Goal: Task Accomplishment & Management: Manage account settings

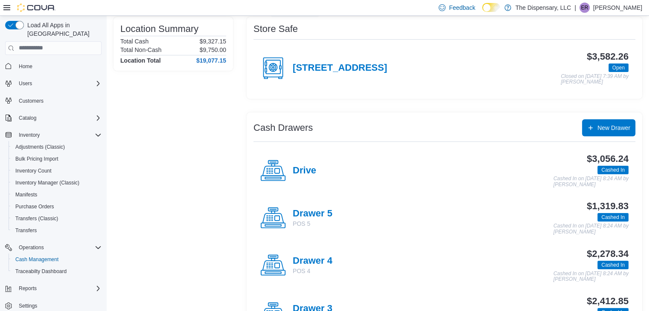
scroll to position [70, 0]
click at [312, 175] on h4 "Drive" at bounding box center [304, 170] width 23 height 11
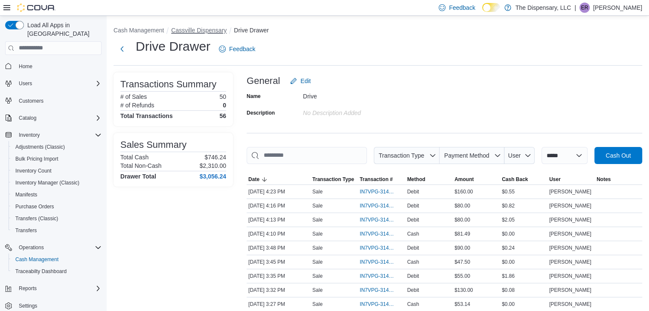
click at [223, 28] on button "Cassville Dispensary" at bounding box center [198, 30] width 55 height 7
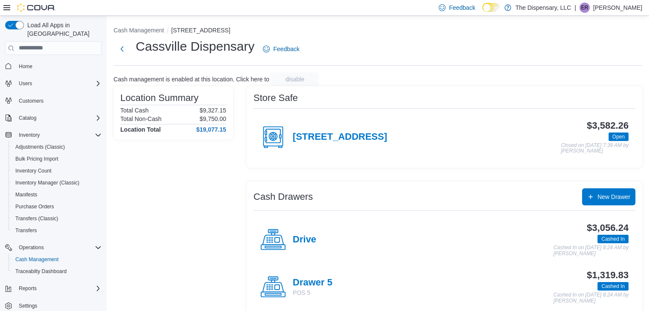
scroll to position [95, 0]
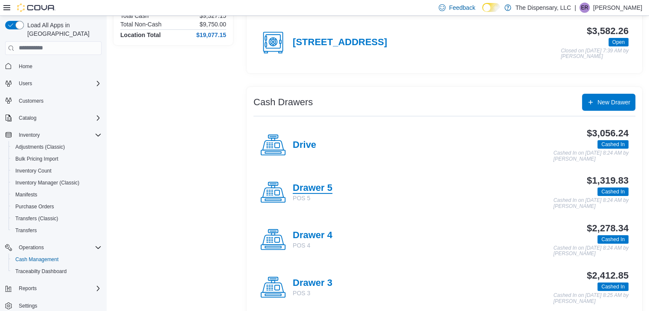
click at [328, 190] on h4 "Drawer 5" at bounding box center [313, 188] width 40 height 11
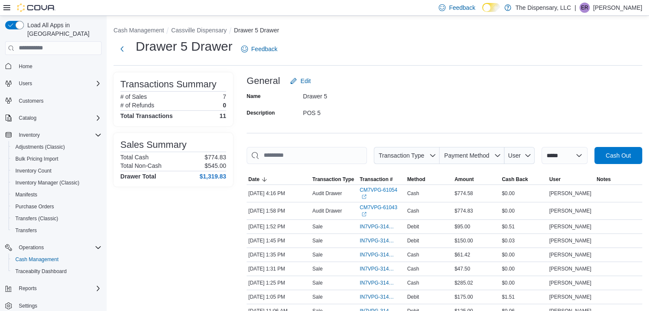
click at [218, 34] on li "Cassville Dispensary" at bounding box center [202, 30] width 63 height 9
click at [218, 31] on button "Cassville Dispensary" at bounding box center [198, 30] width 55 height 7
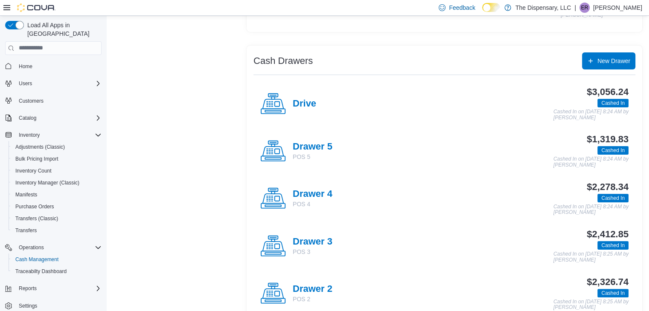
scroll to position [136, 0]
click at [314, 193] on h4 "Drawer 4" at bounding box center [313, 194] width 40 height 11
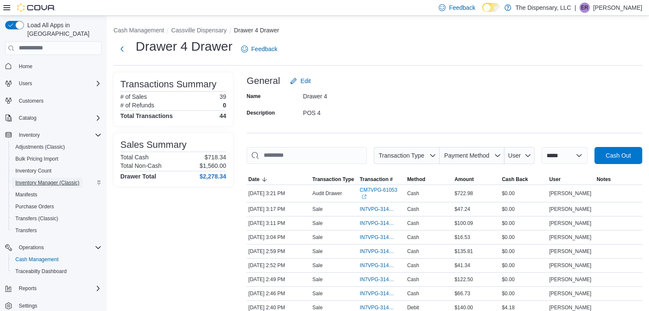
click at [61, 180] on span "Inventory Manager (Classic)" at bounding box center [47, 183] width 64 height 7
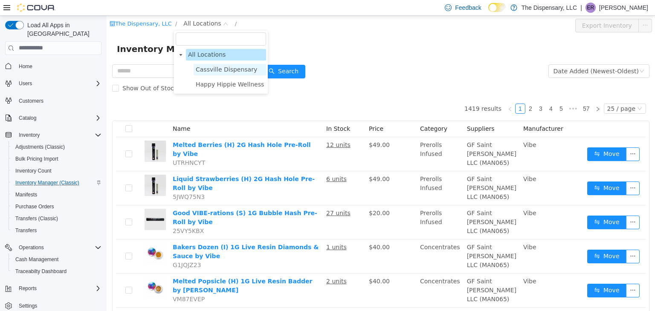
click at [212, 69] on span "Cassville Dispensary" at bounding box center [226, 69] width 61 height 7
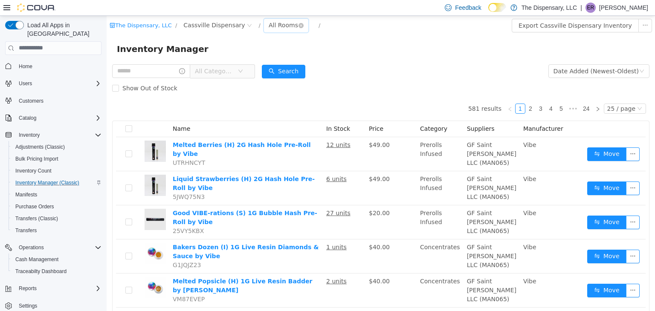
click at [269, 23] on div "All Rooms" at bounding box center [283, 24] width 29 height 13
click at [264, 69] on li "Back Room" at bounding box center [274, 70] width 51 height 14
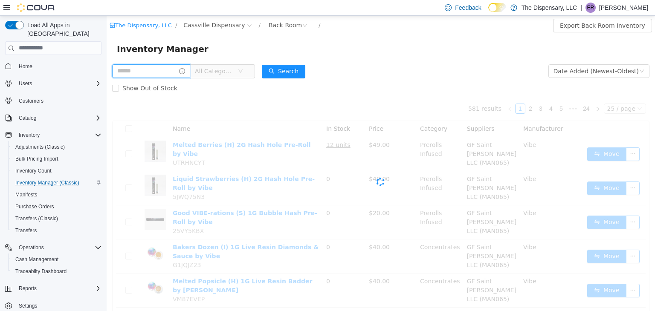
click at [166, 70] on input "text" at bounding box center [151, 71] width 78 height 14
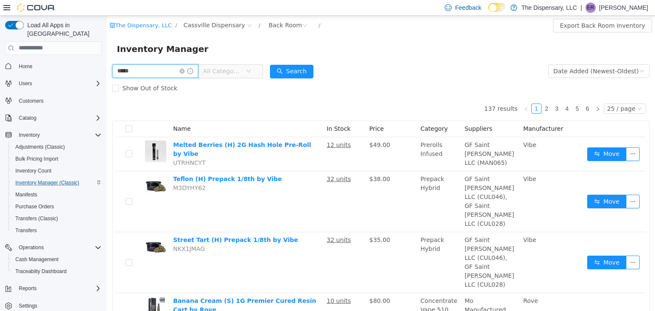
type input "*****"
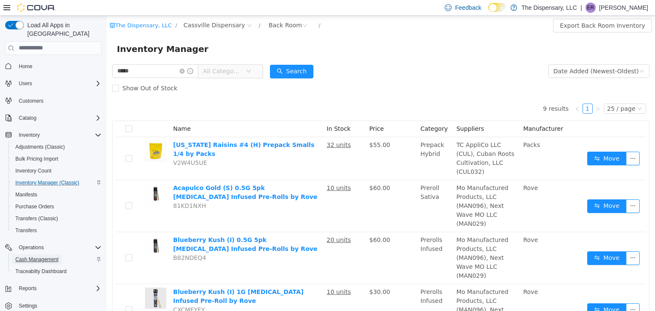
click at [61, 255] on link "Cash Management" at bounding box center [37, 260] width 50 height 10
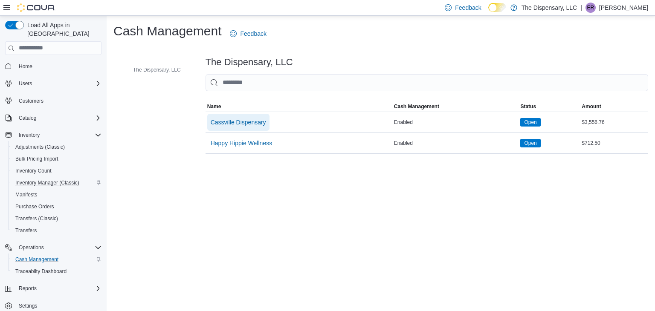
click at [235, 115] on span "Cassville Dispensary" at bounding box center [238, 122] width 55 height 17
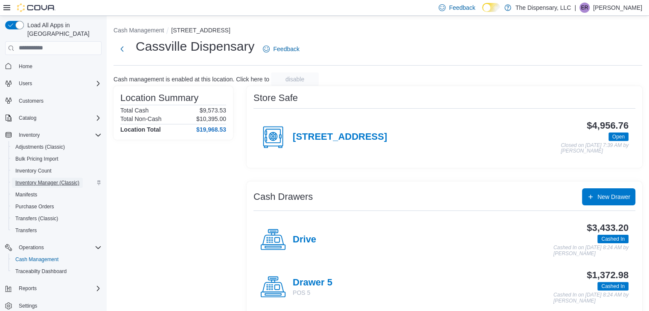
click at [26, 180] on span "Inventory Manager (Classic)" at bounding box center [47, 183] width 64 height 7
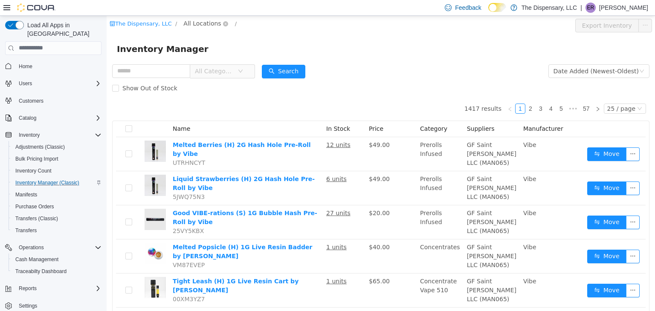
click at [198, 22] on span "All Locations" at bounding box center [202, 22] width 38 height 9
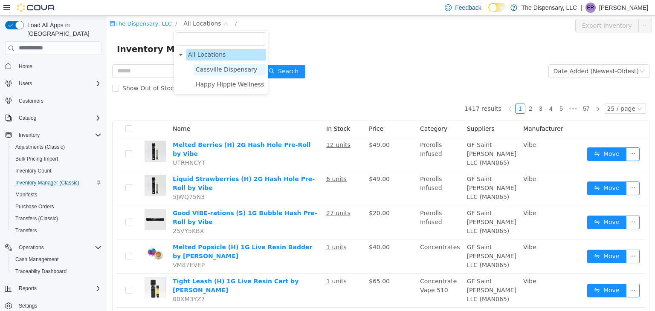
click at [205, 70] on span "Cassville Dispensary" at bounding box center [226, 69] width 61 height 7
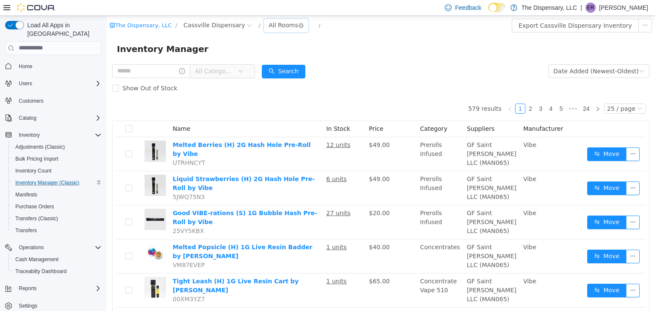
click at [269, 22] on div "All Rooms" at bounding box center [283, 24] width 29 height 13
click at [260, 69] on li "Back Room" at bounding box center [274, 70] width 51 height 14
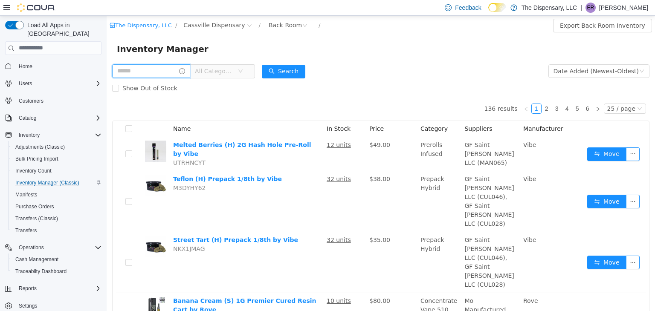
click at [155, 74] on input "text" at bounding box center [151, 71] width 78 height 14
type input "*****"
click at [285, 66] on button "Search" at bounding box center [292, 71] width 44 height 14
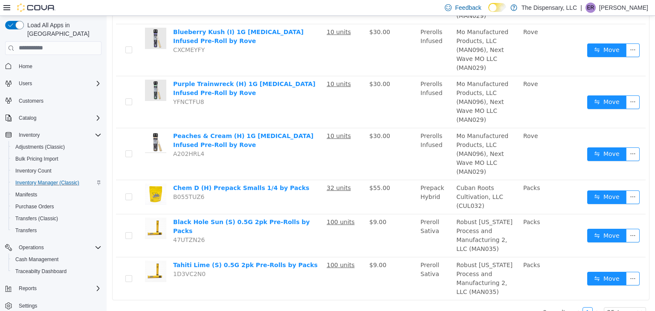
scroll to position [273, 0]
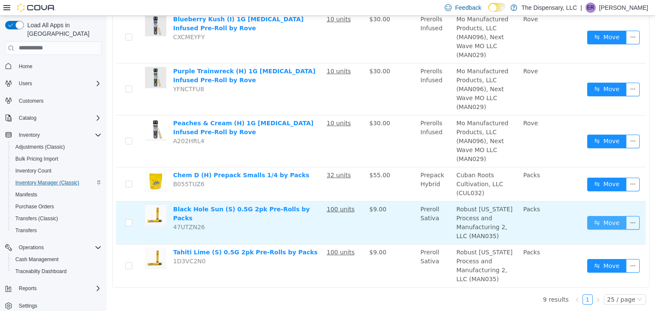
click at [604, 220] on button "Move" at bounding box center [606, 223] width 39 height 14
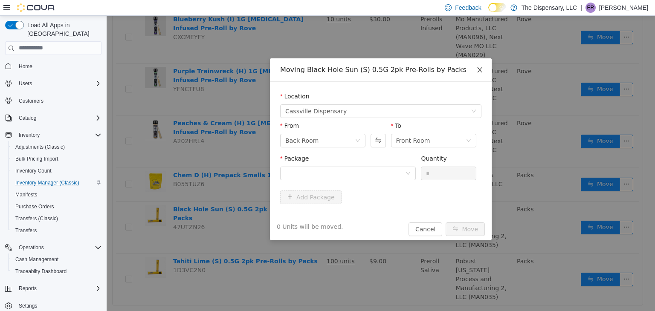
click at [481, 70] on icon "icon: close" at bounding box center [480, 69] width 7 height 7
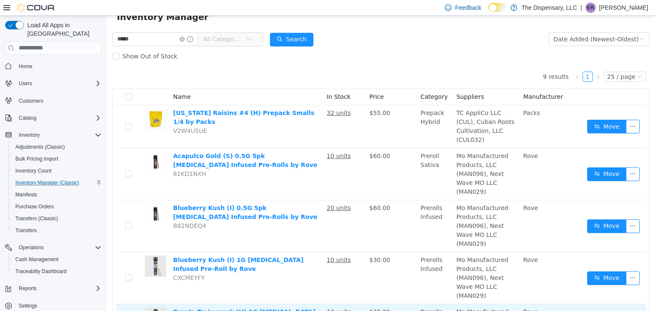
scroll to position [0, 0]
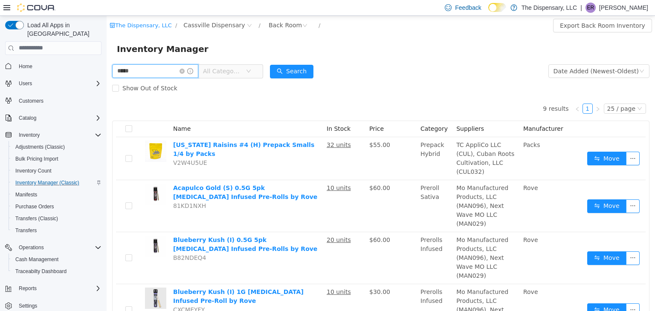
click at [185, 69] on input "*****" at bounding box center [155, 71] width 86 height 14
click at [185, 70] on icon "icon: close-circle" at bounding box center [182, 70] width 5 height 5
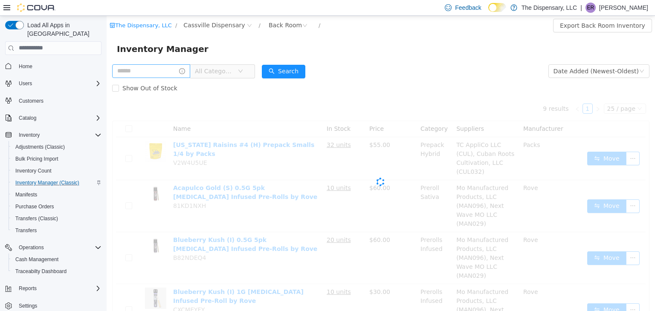
click at [216, 76] on span "All Categories" at bounding box center [216, 70] width 43 height 13
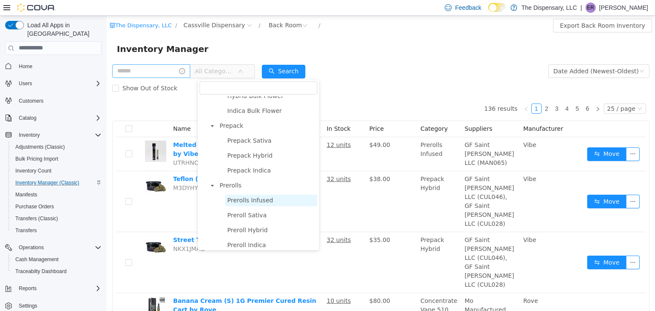
scroll to position [227, 0]
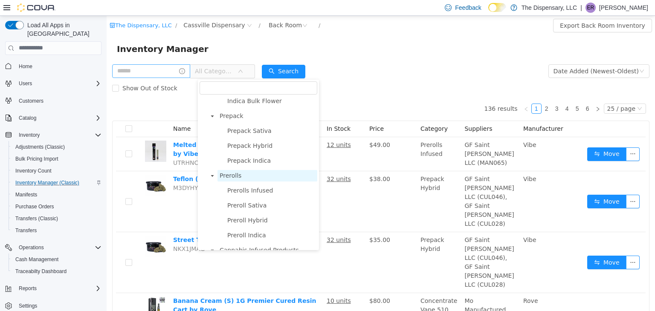
click at [230, 177] on span "Prerolls" at bounding box center [231, 175] width 22 height 7
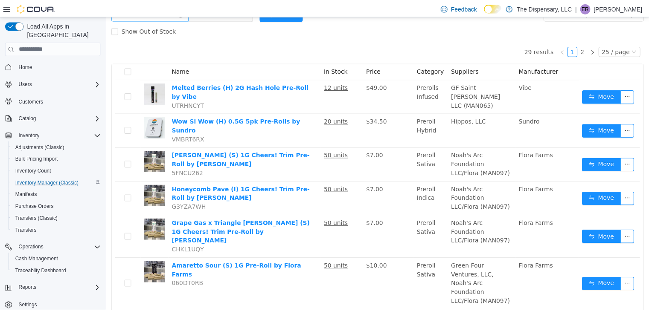
scroll to position [60, 0]
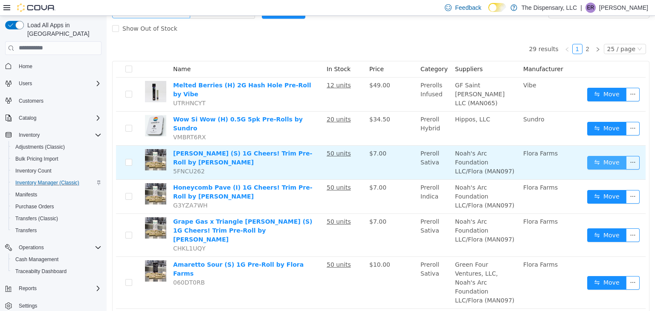
click at [601, 156] on button "Move" at bounding box center [606, 163] width 39 height 14
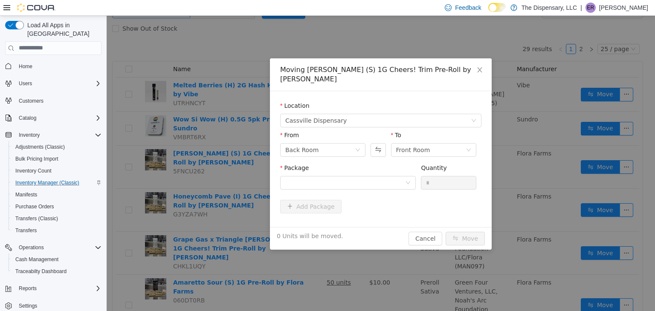
click at [379, 200] on div "Add Package" at bounding box center [380, 207] width 201 height 14
click at [346, 164] on div "Package" at bounding box center [348, 169] width 136 height 12
click at [397, 176] on div at bounding box center [345, 182] width 120 height 13
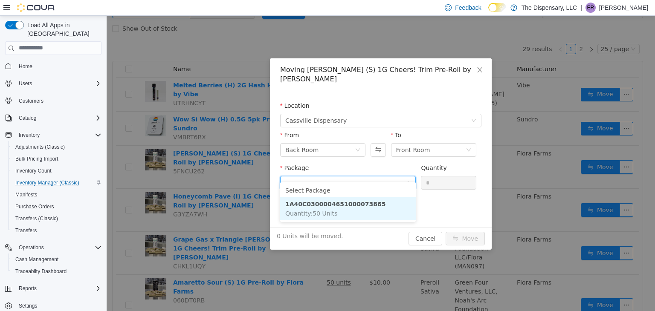
click at [372, 208] on li "1A40C0300004651000073865 Quantity : 50 Units" at bounding box center [348, 208] width 136 height 23
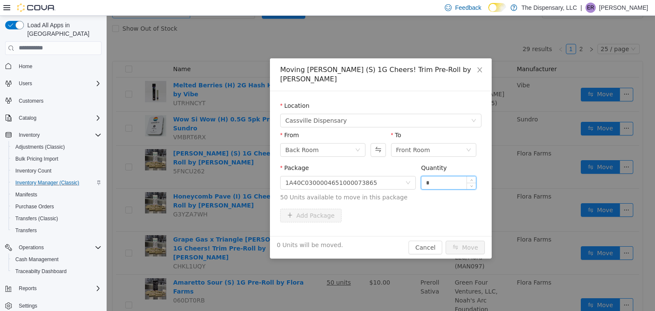
click at [421, 176] on input "*" at bounding box center [448, 182] width 55 height 13
type input "**"
click at [476, 241] on button "Move" at bounding box center [465, 248] width 39 height 14
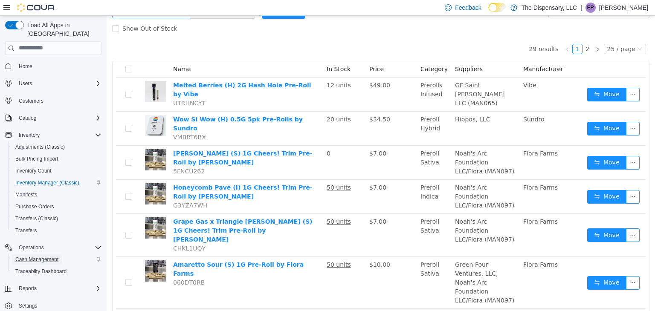
click at [61, 255] on link "Cash Management" at bounding box center [37, 260] width 50 height 10
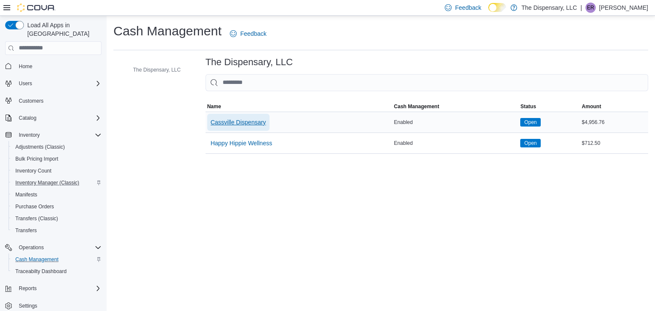
click at [249, 115] on span "Cassville Dispensary" at bounding box center [238, 122] width 55 height 17
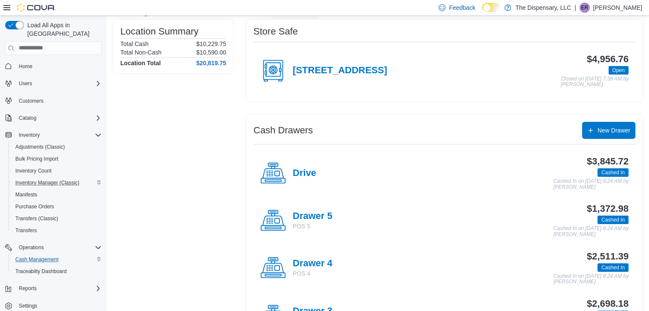
scroll to position [66, 0]
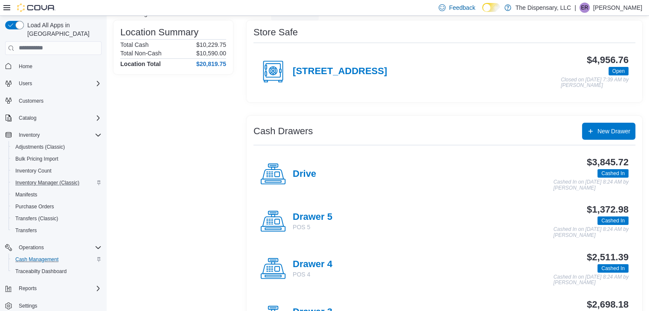
click at [302, 180] on div "Drive" at bounding box center [288, 175] width 56 height 26
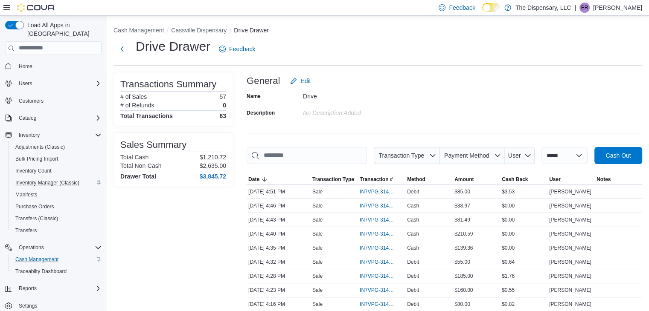
click at [184, 36] on ol "Cash Management Cassville Dispensary Drive Drawer" at bounding box center [377, 31] width 529 height 10
click at [196, 29] on button "Cassville Dispensary" at bounding box center [198, 30] width 55 height 7
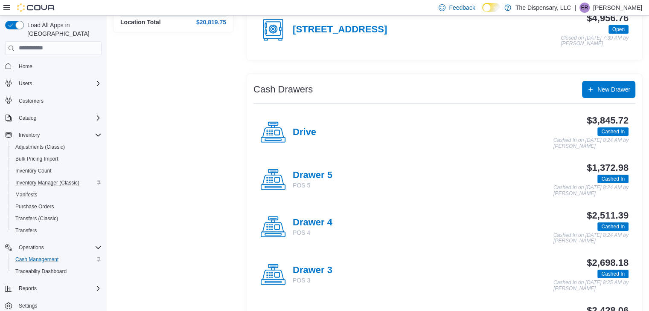
scroll to position [121, 0]
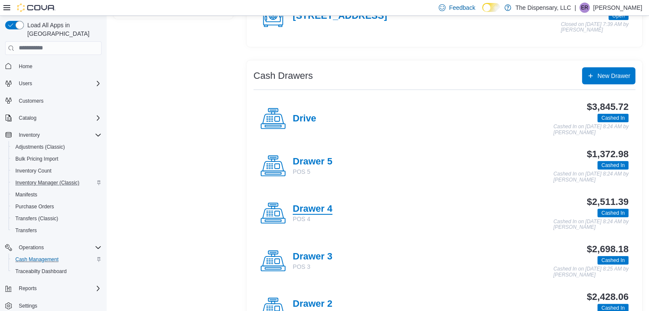
click at [311, 210] on h4 "Drawer 4" at bounding box center [313, 209] width 40 height 11
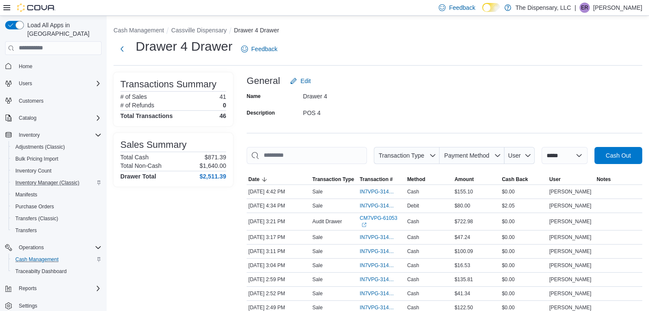
click at [192, 34] on li "Cassville Dispensary" at bounding box center [202, 30] width 63 height 9
click at [193, 32] on button "Cassville Dispensary" at bounding box center [198, 30] width 55 height 7
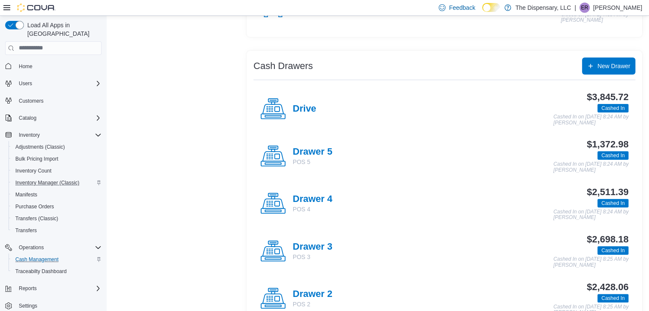
scroll to position [137, 0]
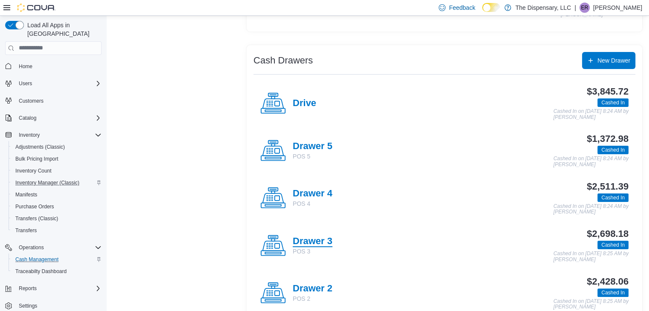
click at [322, 239] on h4 "Drawer 3" at bounding box center [313, 241] width 40 height 11
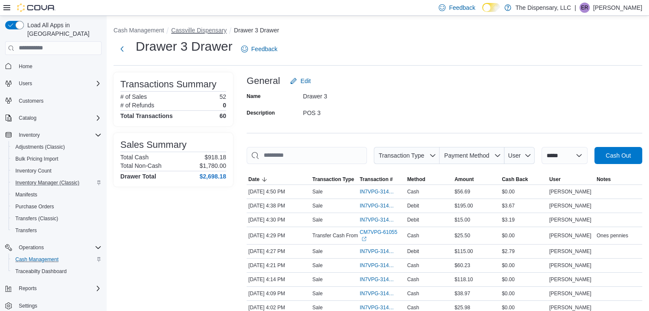
click at [207, 27] on button "Cassville Dispensary" at bounding box center [198, 30] width 55 height 7
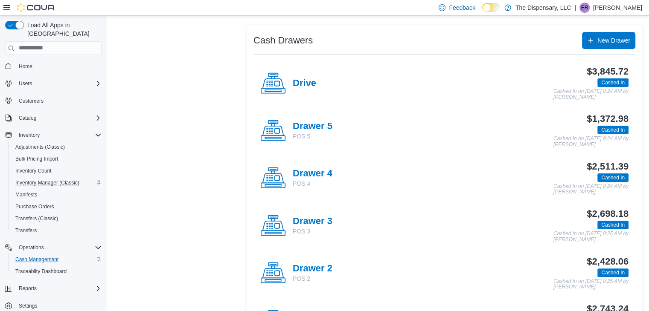
scroll to position [157, 0]
click at [323, 263] on h4 "Drawer 2" at bounding box center [313, 268] width 40 height 11
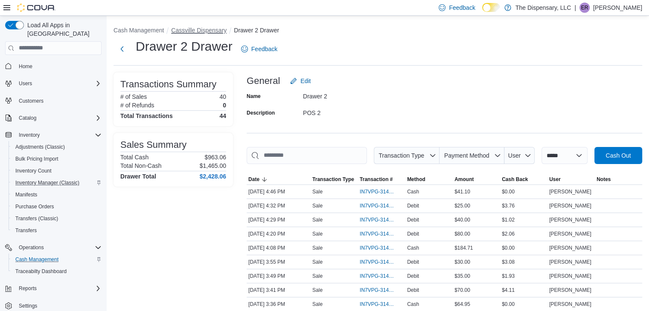
click at [220, 29] on button "Cassville Dispensary" at bounding box center [198, 30] width 55 height 7
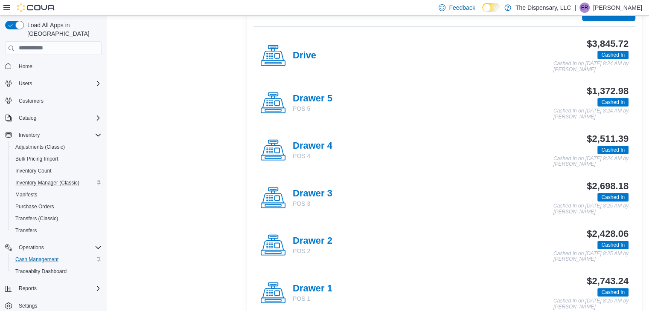
scroll to position [250, 0]
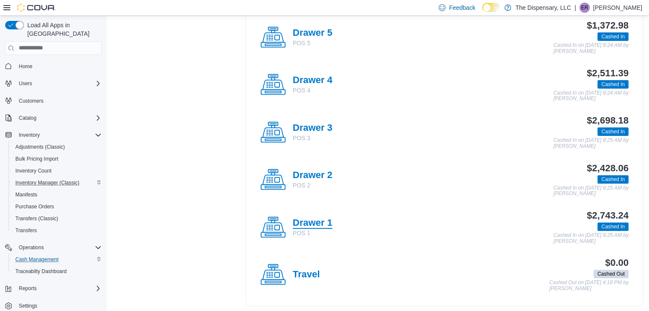
click at [311, 218] on h4 "Drawer 1" at bounding box center [313, 223] width 40 height 11
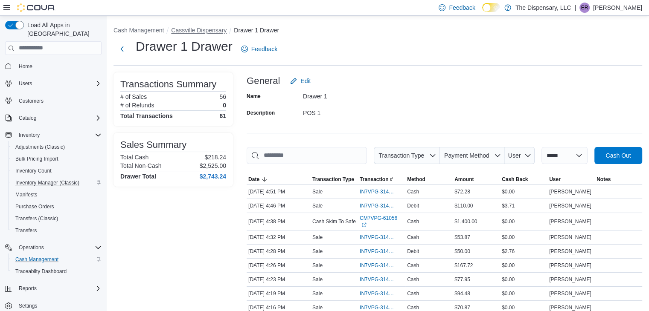
click at [212, 29] on button "Cassville Dispensary" at bounding box center [198, 30] width 55 height 7
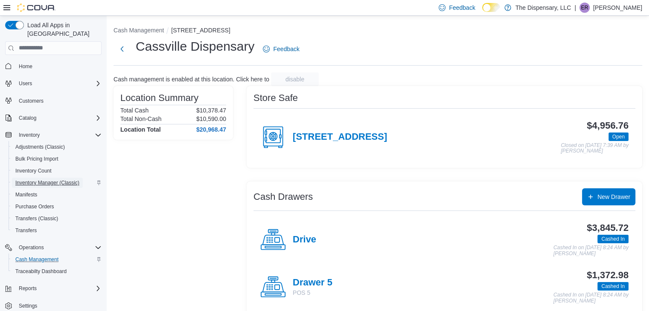
click at [78, 180] on span "Inventory Manager (Classic)" at bounding box center [47, 183] width 64 height 7
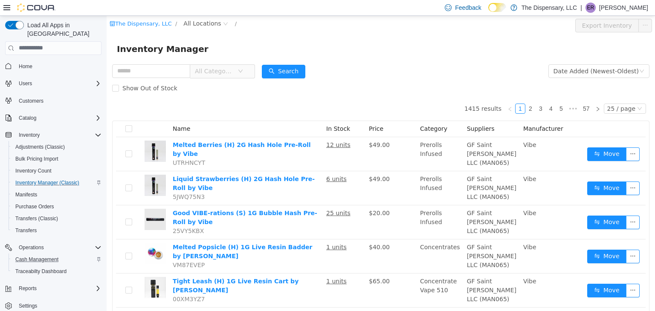
click at [186, 17] on div "The Dispensary, LLC / All Locations / Export Inventory" at bounding box center [381, 25] width 549 height 20
click at [188, 20] on span "All Locations" at bounding box center [202, 22] width 38 height 9
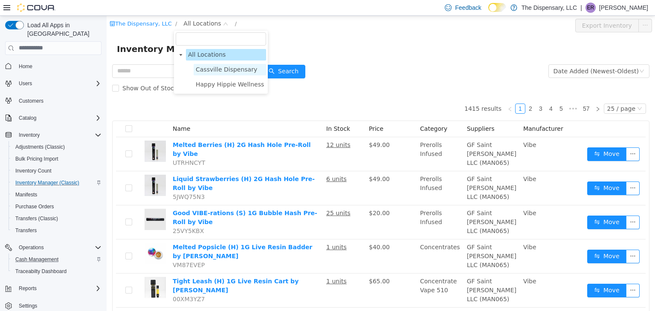
click at [205, 67] on span "Cassville Dispensary" at bounding box center [226, 69] width 61 height 7
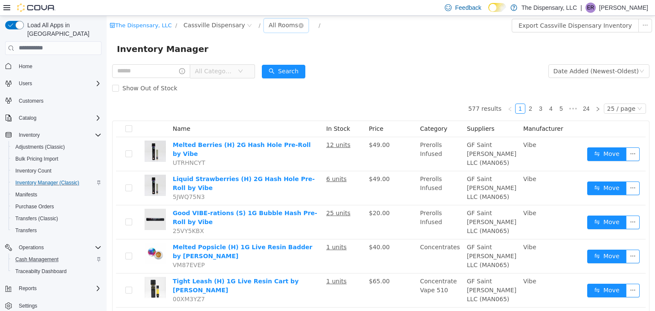
click at [269, 26] on div "All Rooms" at bounding box center [283, 24] width 29 height 13
click at [253, 64] on li "Back Room" at bounding box center [274, 70] width 51 height 14
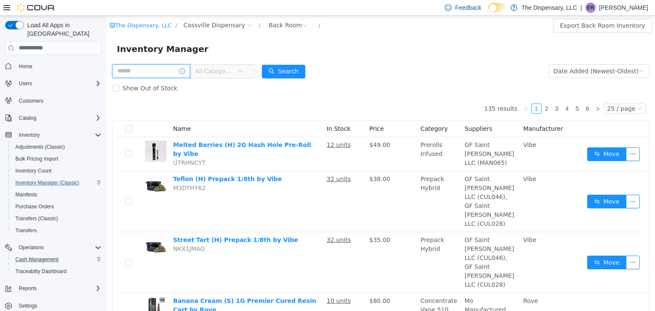
click at [166, 68] on input "text" at bounding box center [151, 71] width 78 height 14
type input "****"
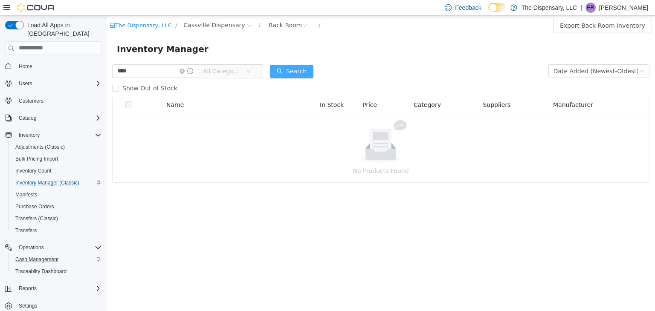
click at [305, 71] on button "Search" at bounding box center [292, 71] width 44 height 14
click at [185, 69] on icon "icon: close-circle" at bounding box center [182, 70] width 5 height 5
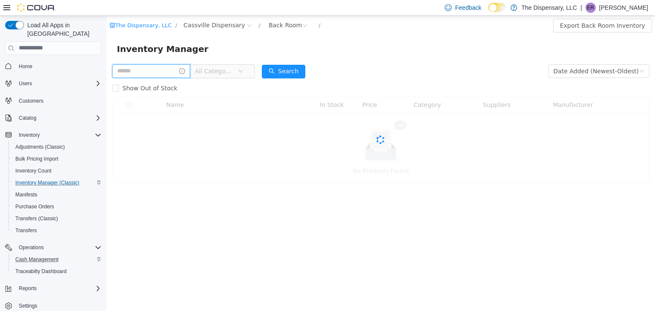
click at [167, 70] on input "text" at bounding box center [151, 71] width 78 height 14
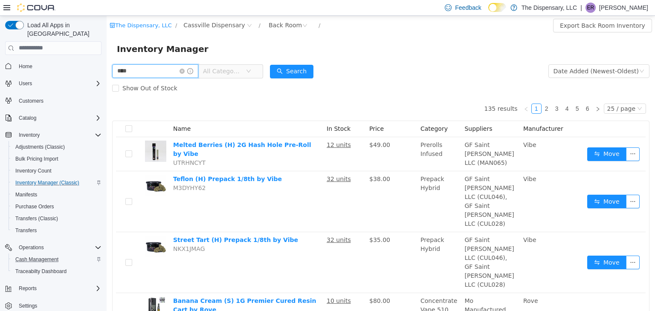
type input "****"
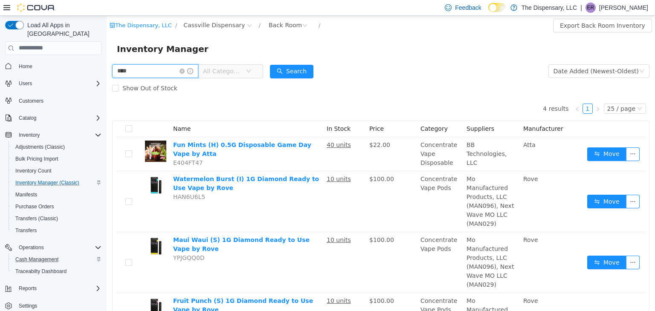
click at [189, 75] on input "****" at bounding box center [155, 71] width 86 height 14
click at [185, 72] on icon "icon: close-circle" at bounding box center [182, 70] width 5 height 5
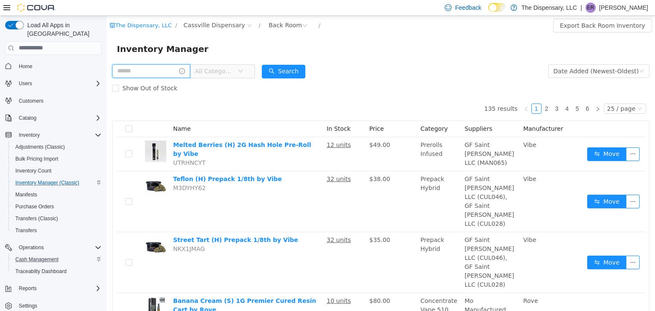
click at [186, 75] on input "text" at bounding box center [151, 71] width 78 height 14
type input "******"
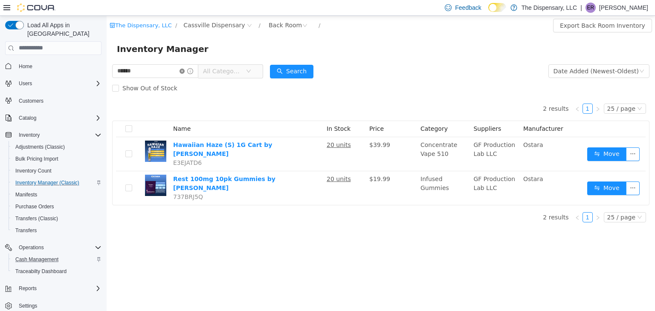
click at [185, 71] on icon "icon: close-circle" at bounding box center [182, 70] width 5 height 5
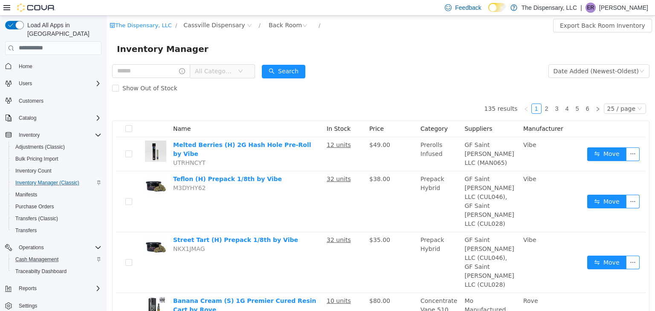
click at [217, 74] on span "All Categories" at bounding box center [214, 71] width 39 height 9
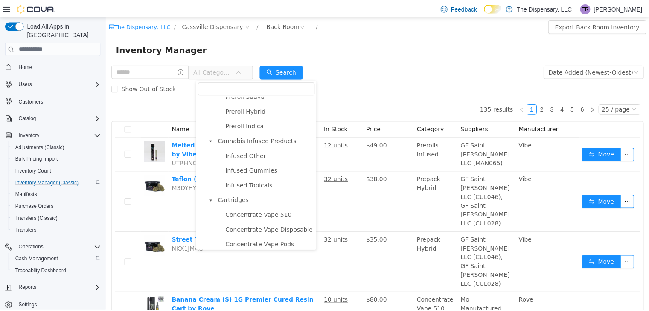
scroll to position [342, 0]
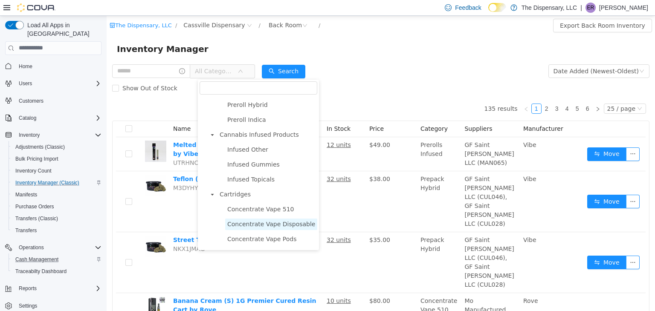
click at [268, 227] on span "Concentrate Vape Disposable" at bounding box center [271, 224] width 88 height 7
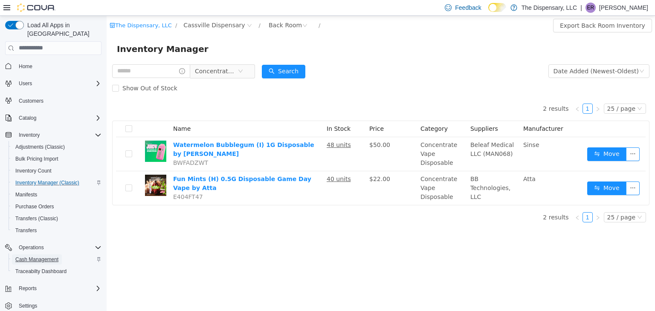
click at [41, 256] on span "Cash Management" at bounding box center [36, 259] width 43 height 7
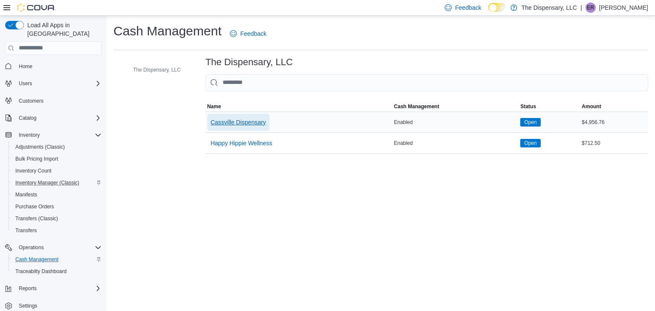
click at [238, 126] on span "Cassville Dispensary" at bounding box center [238, 122] width 55 height 9
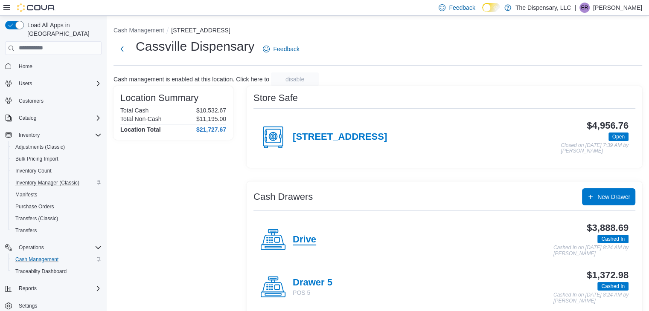
click at [307, 243] on h4 "Drive" at bounding box center [304, 240] width 23 height 11
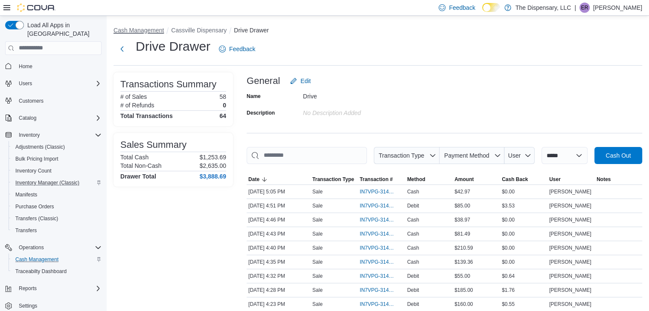
click at [149, 28] on button "Cash Management" at bounding box center [138, 30] width 50 height 7
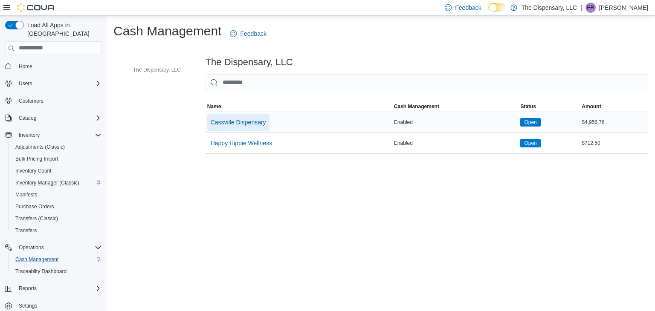
click at [246, 122] on span "Cassville Dispensary" at bounding box center [238, 122] width 55 height 9
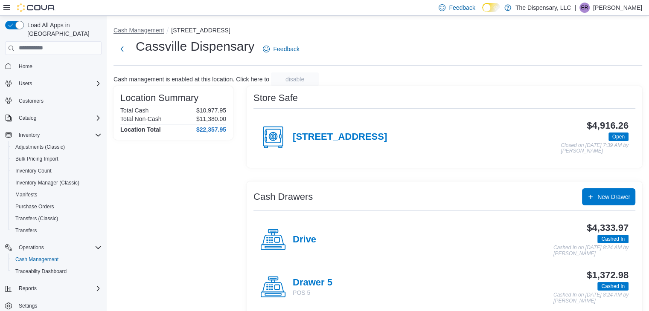
click at [138, 31] on button "Cash Management" at bounding box center [138, 30] width 50 height 7
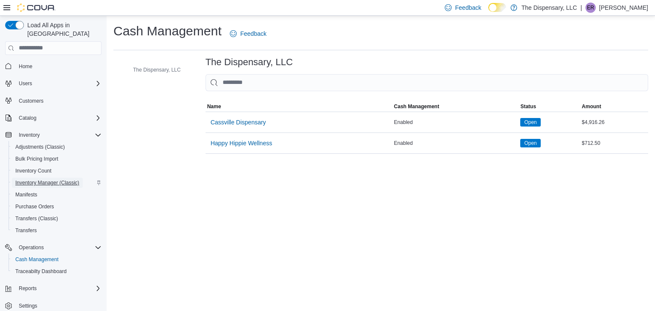
click at [48, 178] on span "Inventory Manager (Classic)" at bounding box center [47, 183] width 64 height 10
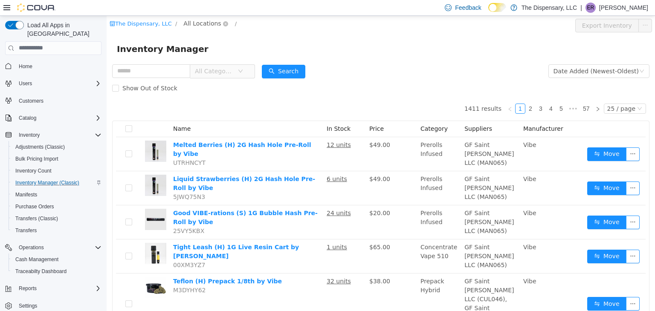
click at [195, 19] on span "All Locations" at bounding box center [202, 22] width 38 height 9
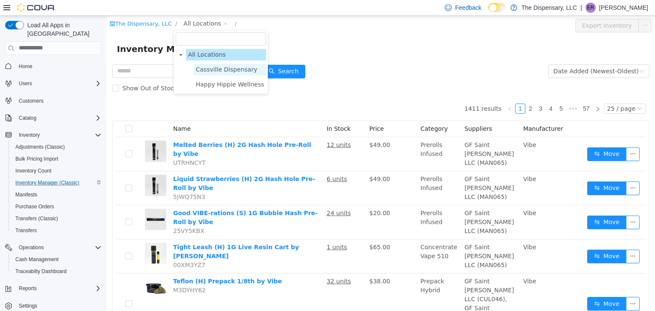
click at [221, 69] on span "Cassville Dispensary" at bounding box center [226, 69] width 61 height 7
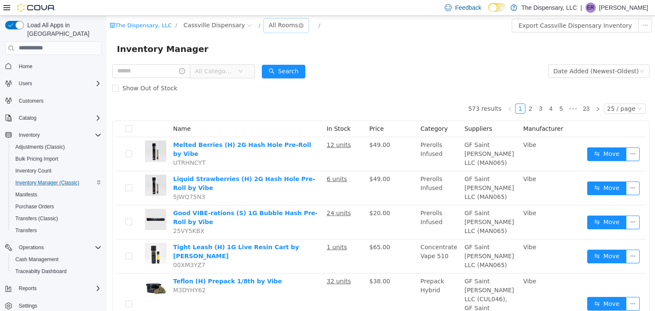
click at [269, 27] on div "All Rooms" at bounding box center [283, 24] width 29 height 13
click at [264, 71] on li "Back Room" at bounding box center [274, 70] width 51 height 14
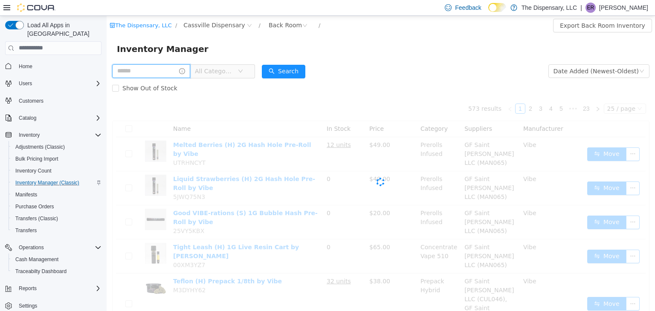
click at [169, 76] on input "text" at bounding box center [151, 71] width 78 height 14
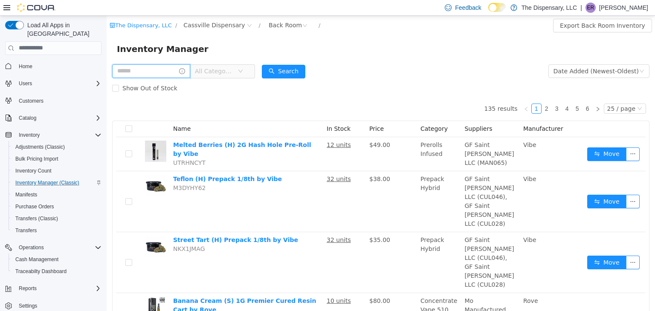
type input "*"
type input "****"
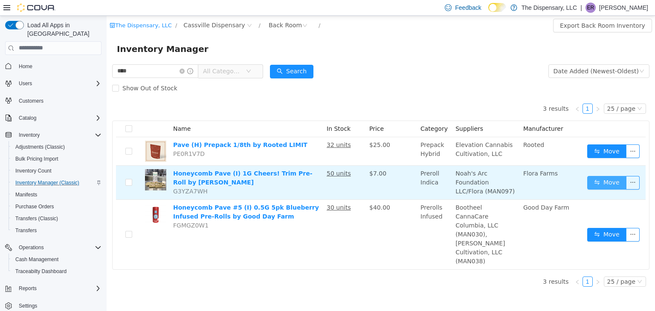
click at [606, 176] on button "Move" at bounding box center [606, 183] width 39 height 14
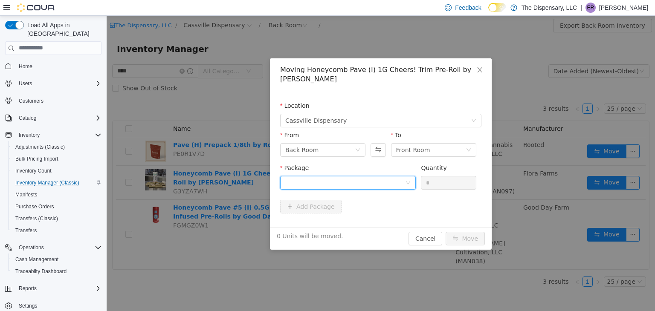
click at [392, 176] on div at bounding box center [345, 182] width 120 height 13
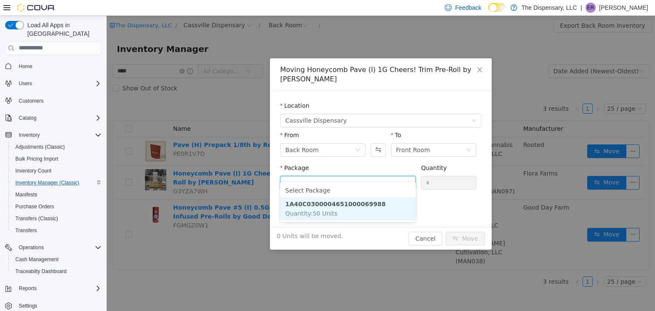
click at [355, 212] on li "1A40C0300004651000069988 Quantity : 50 Units" at bounding box center [348, 208] width 136 height 23
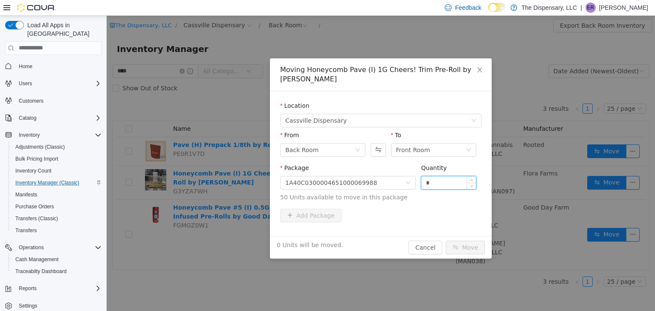
click at [427, 176] on input "*" at bounding box center [448, 182] width 55 height 13
type input "**"
click at [470, 241] on button "Move" at bounding box center [465, 248] width 39 height 14
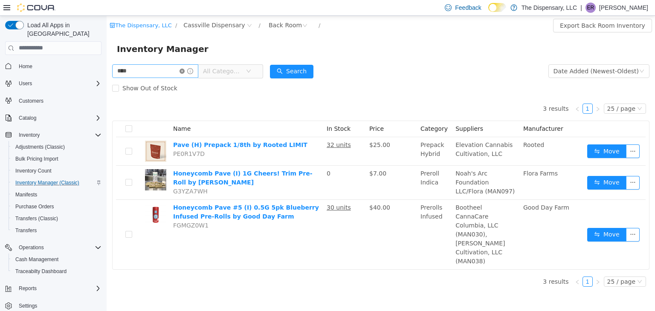
click at [185, 71] on icon "icon: close-circle" at bounding box center [182, 70] width 5 height 5
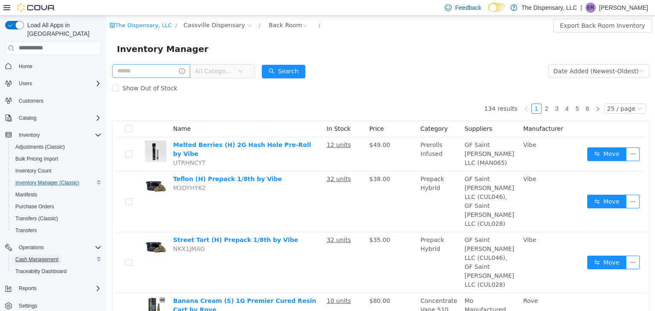
click at [39, 256] on span "Cash Management" at bounding box center [36, 259] width 43 height 7
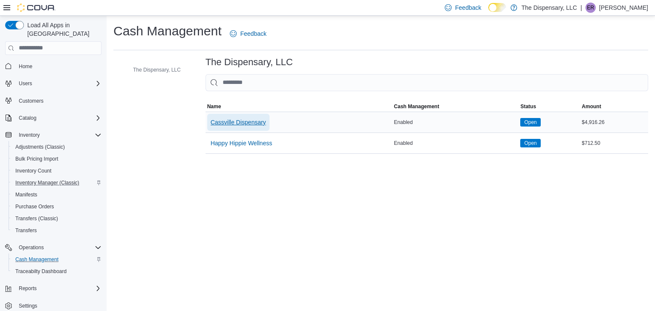
click at [246, 123] on span "Cassville Dispensary" at bounding box center [238, 122] width 55 height 9
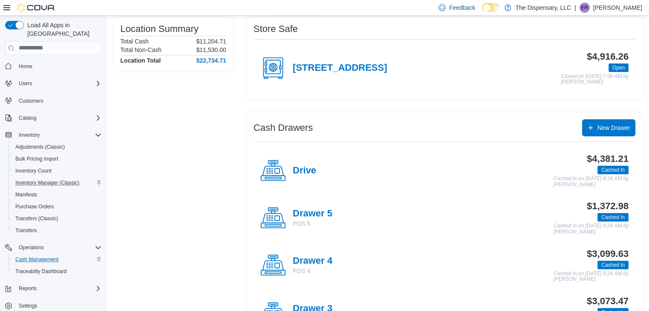
scroll to position [70, 0]
click at [317, 213] on h4 "Drawer 5" at bounding box center [313, 213] width 40 height 11
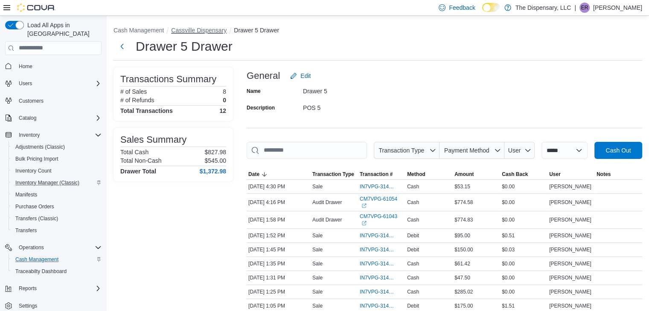
click at [192, 27] on button "Cassville Dispensary" at bounding box center [198, 30] width 55 height 7
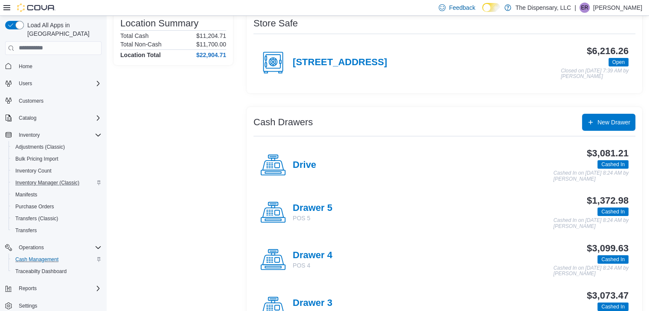
scroll to position [75, 0]
click at [314, 261] on p "POS 4" at bounding box center [313, 265] width 40 height 9
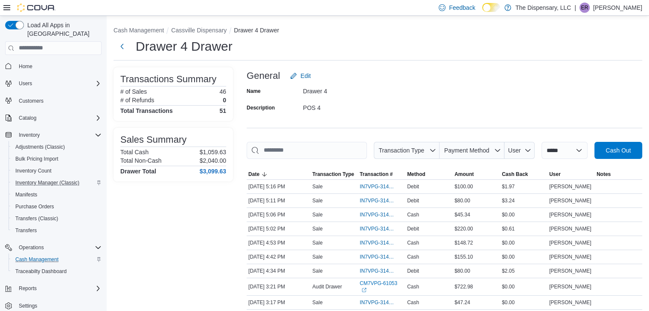
click at [206, 27] on button "Cassville Dispensary" at bounding box center [198, 30] width 55 height 7
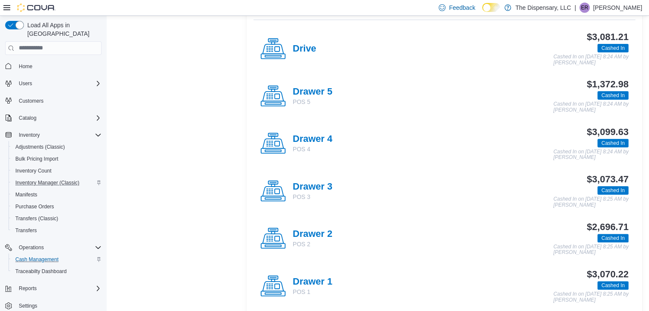
scroll to position [193, 0]
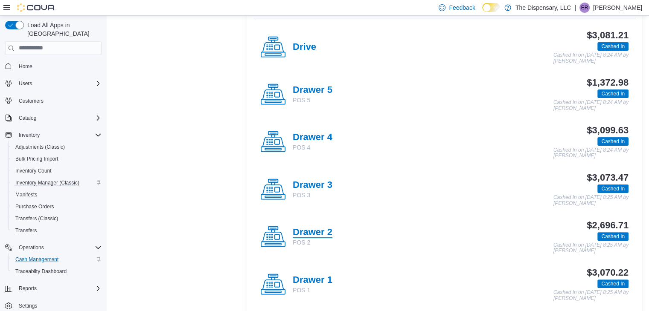
click at [327, 227] on h4 "Drawer 2" at bounding box center [313, 232] width 40 height 11
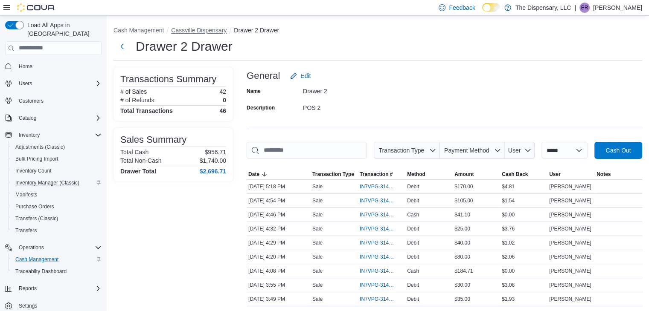
click at [211, 31] on button "Cassville Dispensary" at bounding box center [198, 30] width 55 height 7
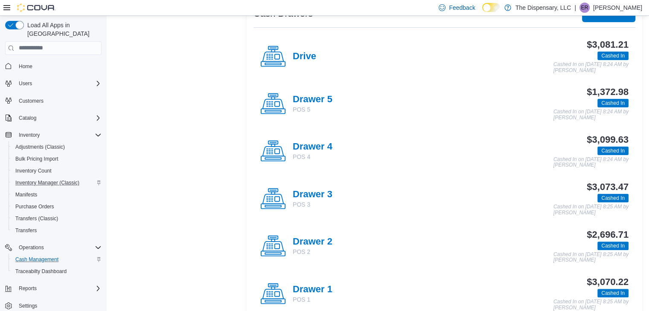
scroll to position [199, 0]
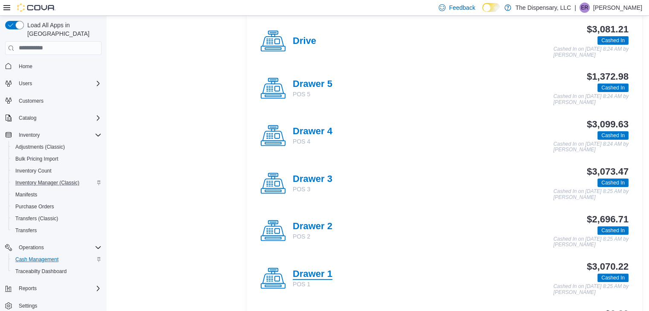
click at [327, 269] on h4 "Drawer 1" at bounding box center [313, 274] width 40 height 11
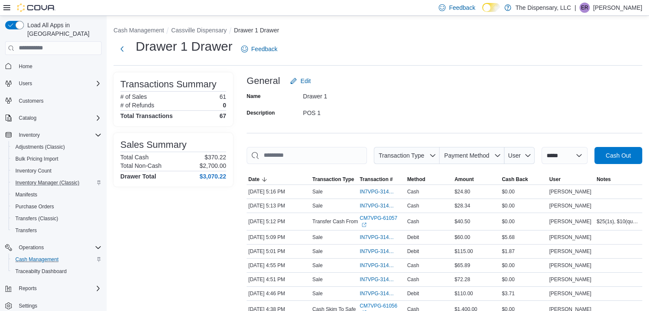
click at [206, 33] on button "Cassville Dispensary" at bounding box center [198, 30] width 55 height 7
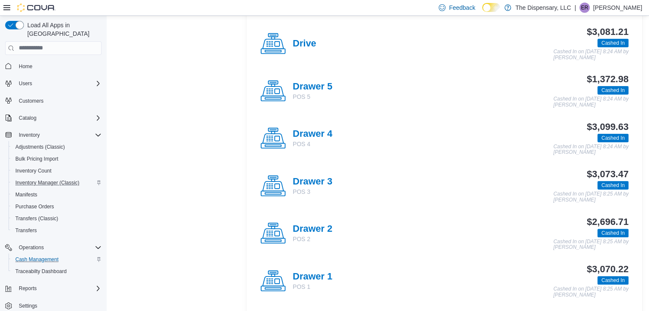
scroll to position [197, 0]
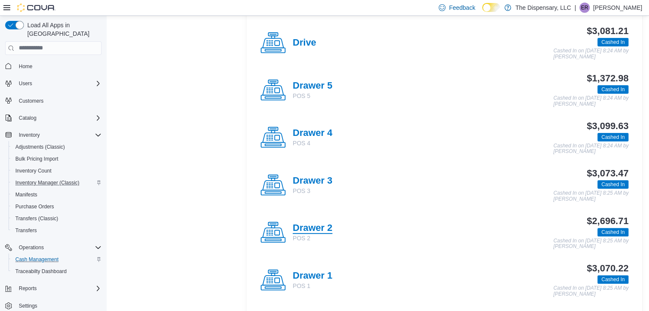
click at [329, 230] on h4 "Drawer 2" at bounding box center [313, 228] width 40 height 11
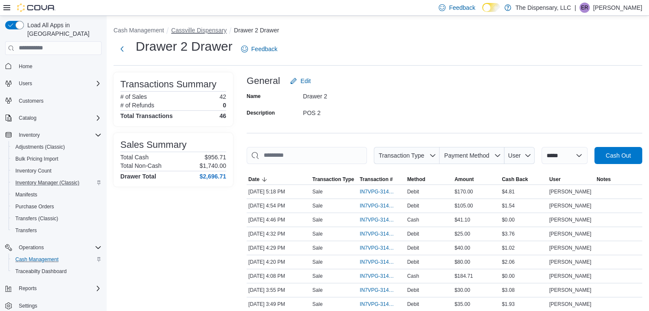
click at [212, 32] on button "Cassville Dispensary" at bounding box center [198, 30] width 55 height 7
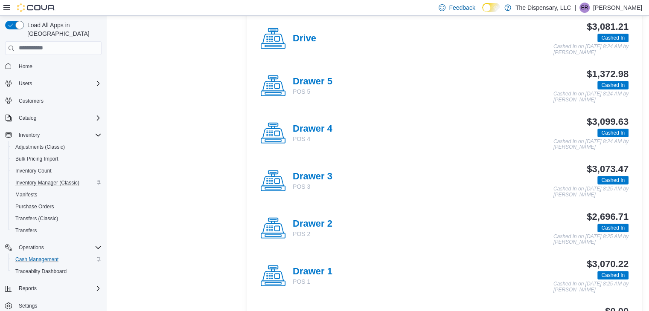
scroll to position [203, 0]
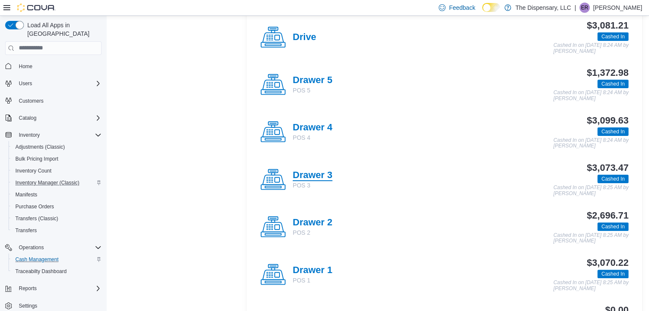
click at [316, 178] on h4 "Drawer 3" at bounding box center [313, 175] width 40 height 11
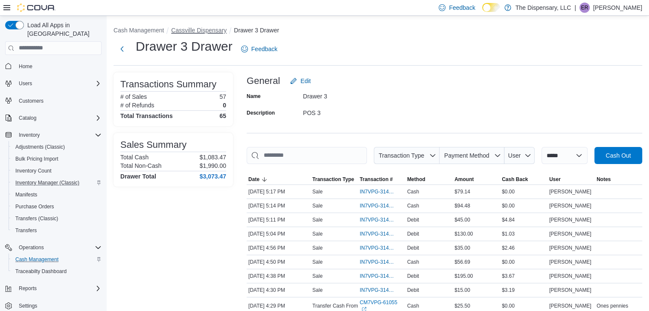
click at [201, 29] on button "Cassville Dispensary" at bounding box center [198, 30] width 55 height 7
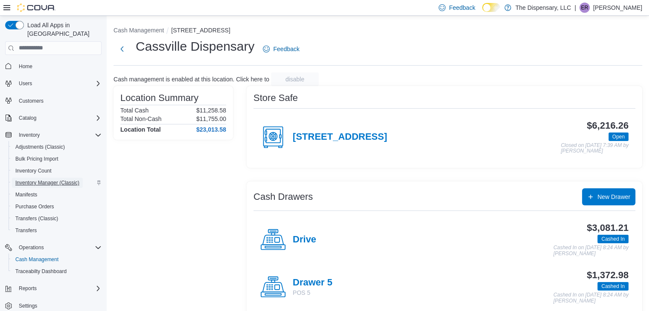
click at [69, 180] on span "Inventory Manager (Classic)" at bounding box center [47, 183] width 64 height 7
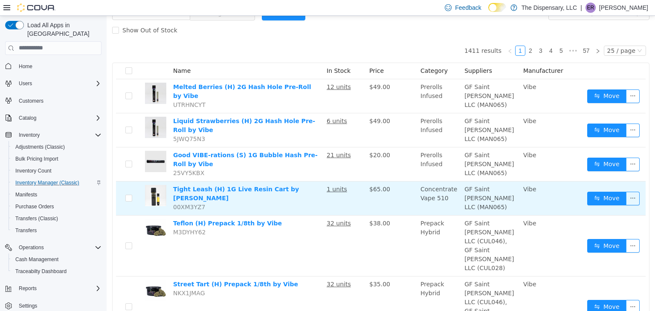
scroll to position [59, 0]
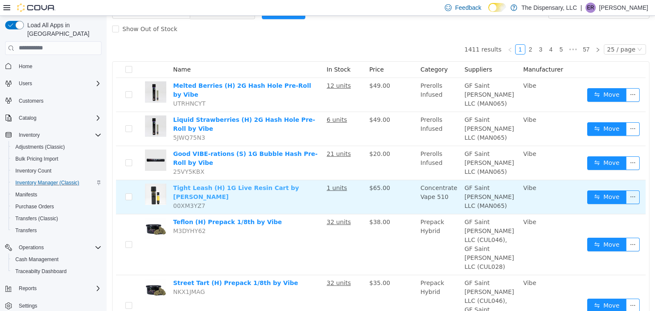
click at [242, 184] on link "Tight Leash (H) 1G Live Resin Cart by [PERSON_NAME]" at bounding box center [236, 192] width 126 height 16
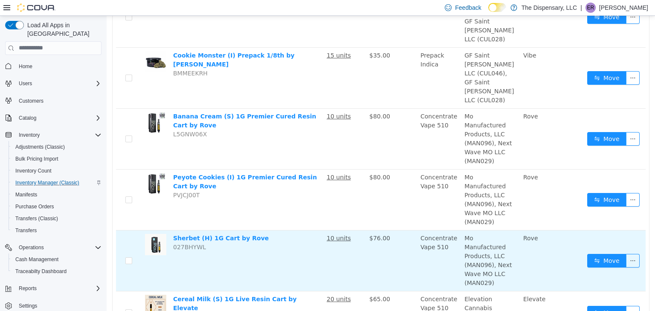
scroll to position [471, 0]
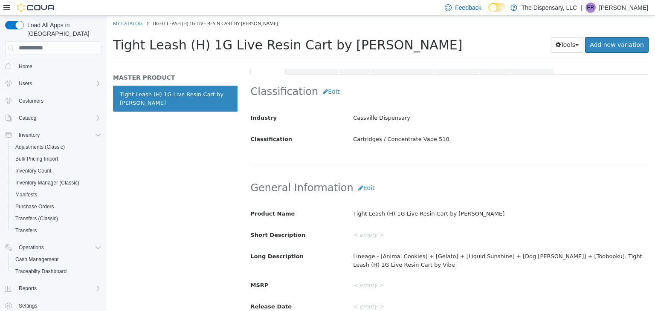
scroll to position [173, 0]
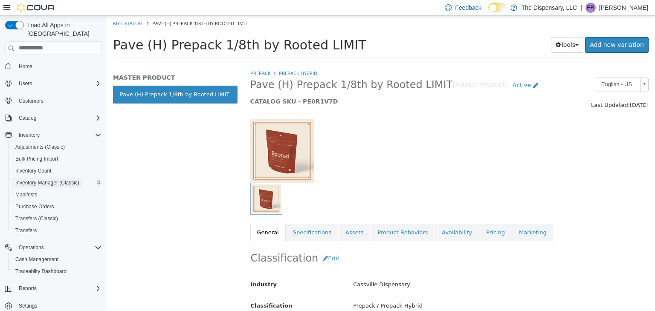
click at [38, 180] on span "Inventory Manager (Classic)" at bounding box center [47, 183] width 64 height 7
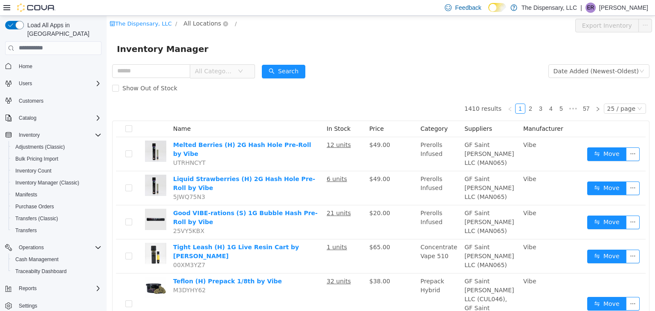
click at [201, 18] on span "All Locations" at bounding box center [202, 22] width 38 height 9
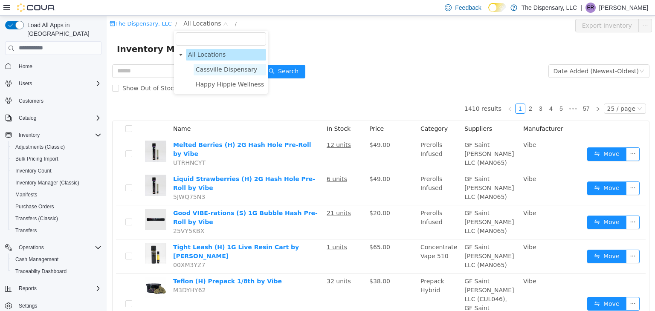
click at [221, 70] on span "Cassville Dispensary" at bounding box center [226, 69] width 61 height 7
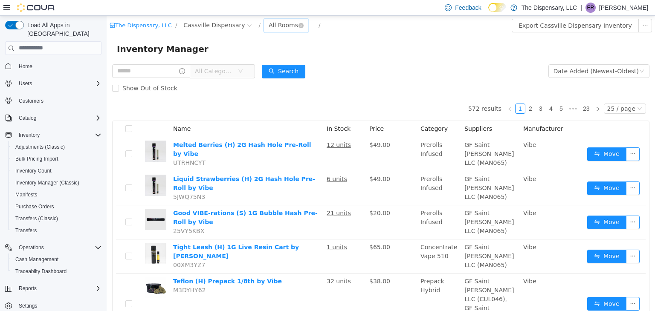
click at [269, 23] on div "All Rooms" at bounding box center [283, 24] width 29 height 13
click at [258, 67] on li "Back Room" at bounding box center [274, 70] width 51 height 14
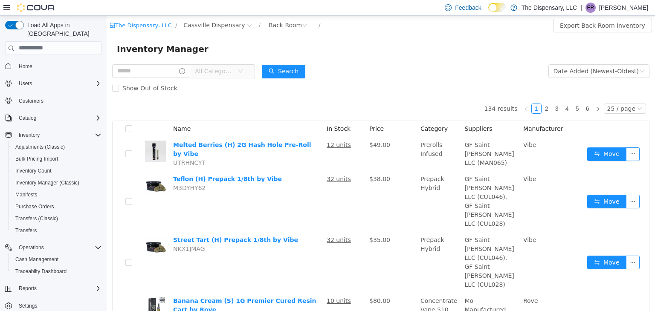
click at [232, 78] on span "All Categories" at bounding box center [219, 71] width 58 height 14
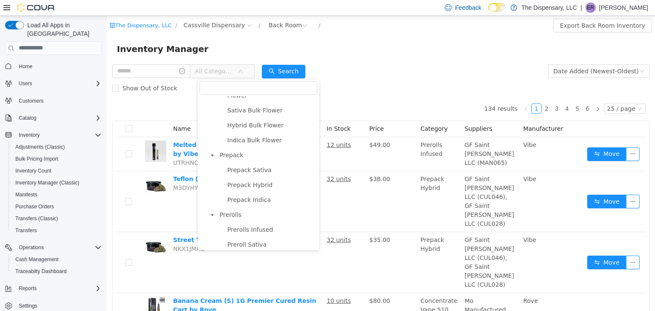
scroll to position [189, 0]
click at [232, 217] on span "Prerolls" at bounding box center [231, 213] width 22 height 7
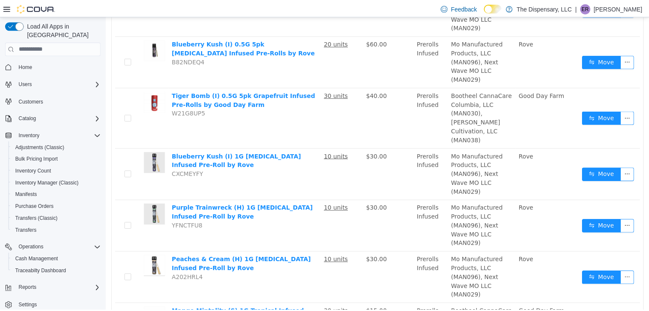
scroll to position [736, 0]
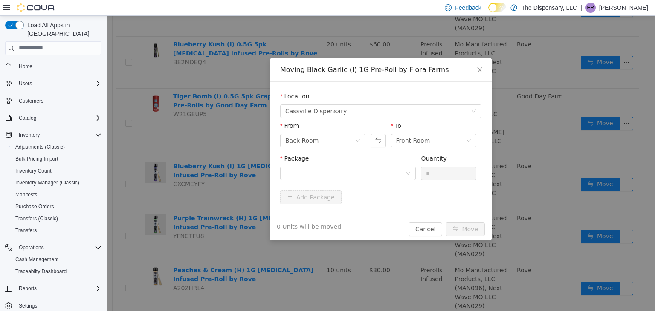
click at [417, 172] on div "Package Quantity *" at bounding box center [380, 168] width 201 height 29
click at [394, 178] on div at bounding box center [345, 173] width 120 height 13
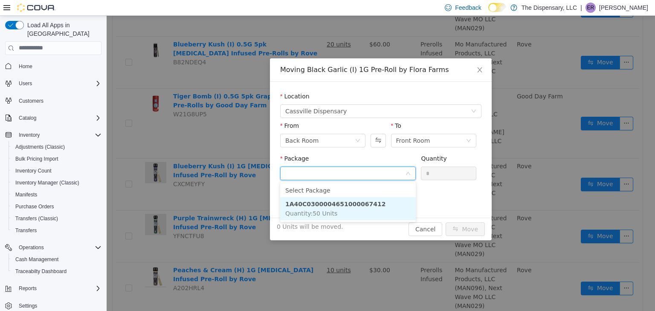
click at [382, 200] on li "1A40C0300004651000067412 Quantity : 50 Units" at bounding box center [348, 208] width 136 height 23
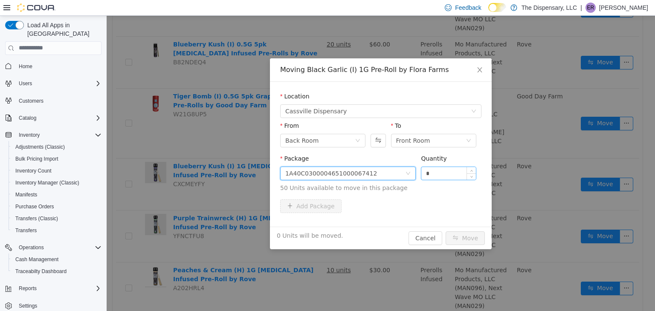
click at [437, 174] on input "*" at bounding box center [448, 173] width 55 height 13
click at [427, 175] on input "*" at bounding box center [448, 173] width 55 height 13
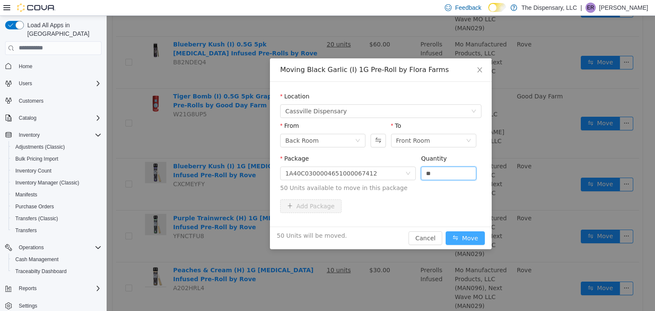
type input "**"
click at [470, 238] on button "Move" at bounding box center [465, 238] width 39 height 14
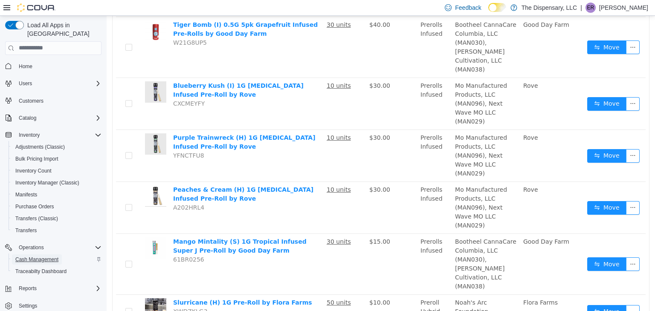
click at [40, 256] on span "Cash Management" at bounding box center [36, 259] width 43 height 7
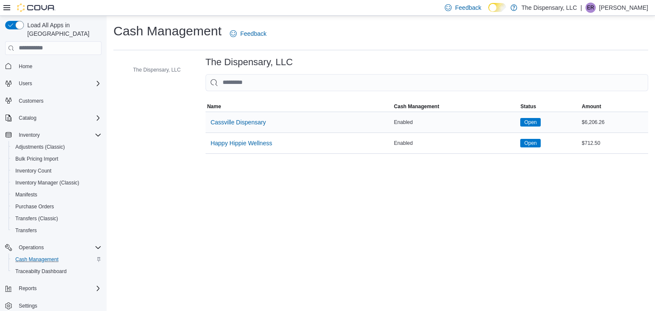
click at [231, 131] on div "Cassville Dispensary" at bounding box center [299, 122] width 187 height 20
click at [240, 122] on span "Cassville Dispensary" at bounding box center [238, 122] width 55 height 9
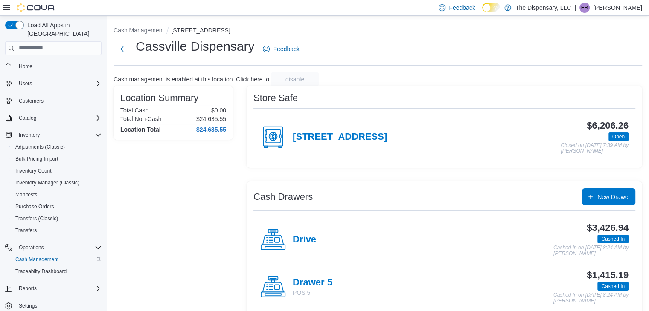
scroll to position [60, 0]
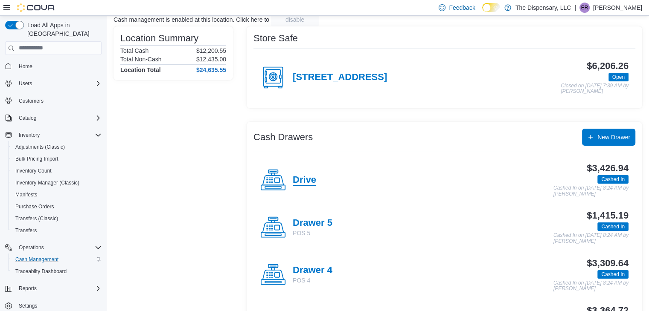
click at [308, 179] on h4 "Drive" at bounding box center [304, 180] width 23 height 11
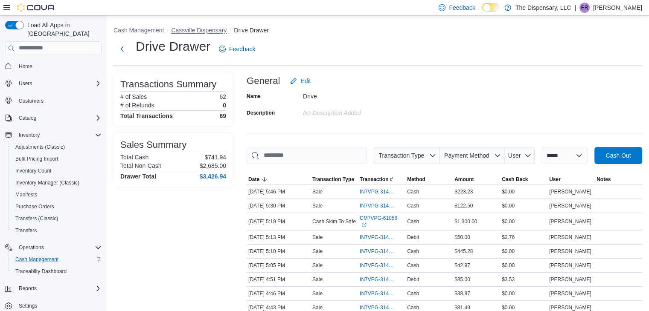
click at [187, 32] on button "Cassville Dispensary" at bounding box center [198, 30] width 55 height 7
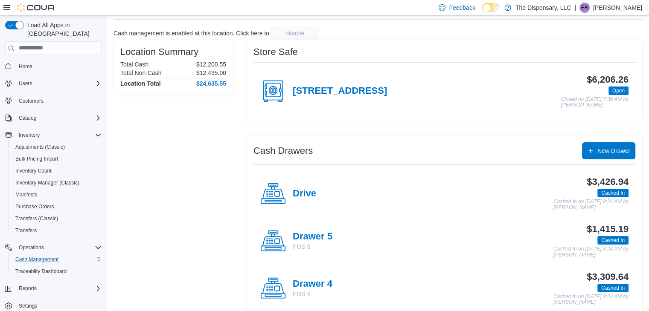
scroll to position [94, 0]
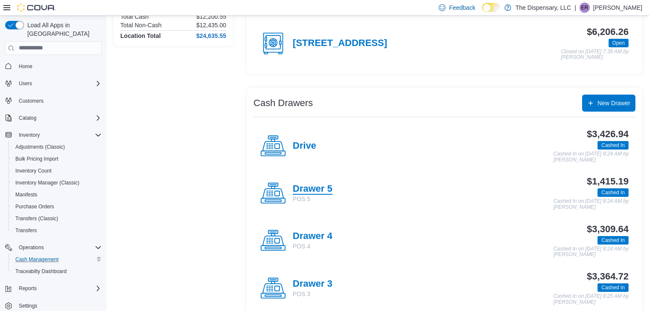
click at [312, 188] on h4 "Drawer 5" at bounding box center [313, 189] width 40 height 11
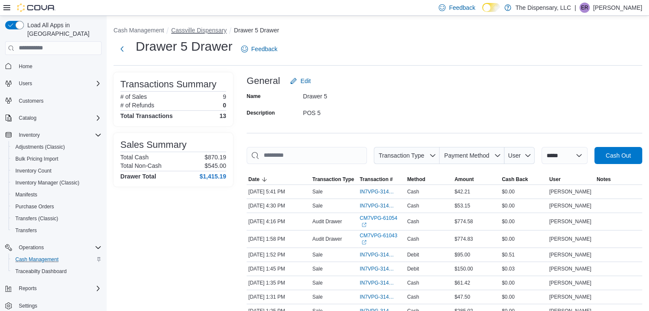
click at [184, 31] on button "Cassville Dispensary" at bounding box center [198, 30] width 55 height 7
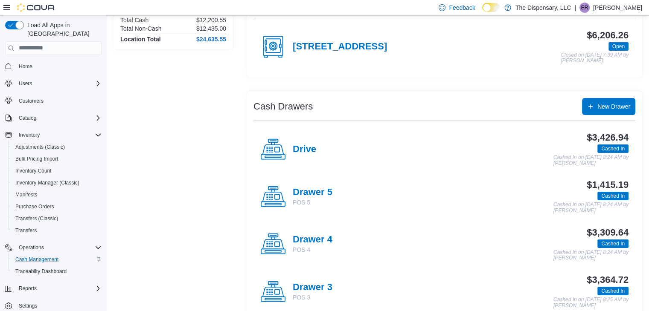
scroll to position [101, 0]
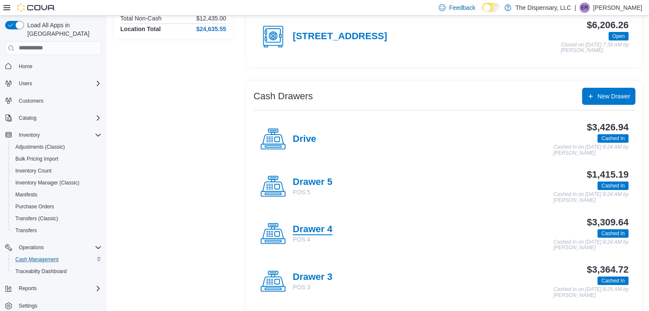
click at [324, 227] on h4 "Drawer 4" at bounding box center [313, 229] width 40 height 11
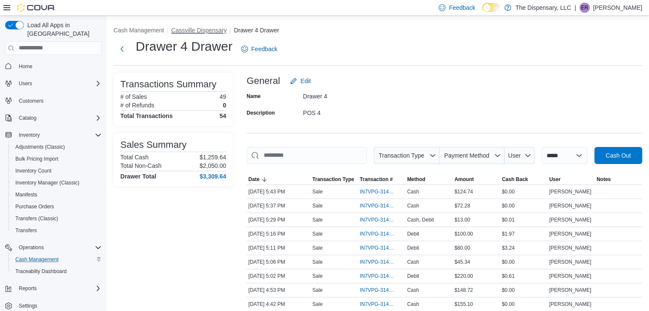
click at [204, 30] on button "Cassville Dispensary" at bounding box center [198, 30] width 55 height 7
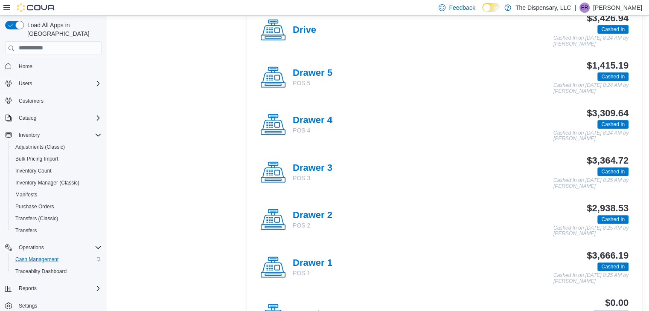
scroll to position [250, 0]
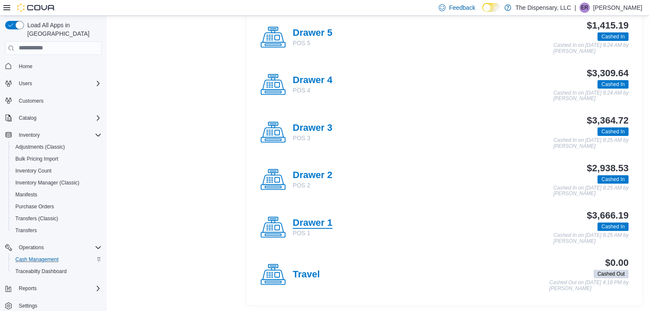
click at [324, 224] on h4 "Drawer 1" at bounding box center [313, 223] width 40 height 11
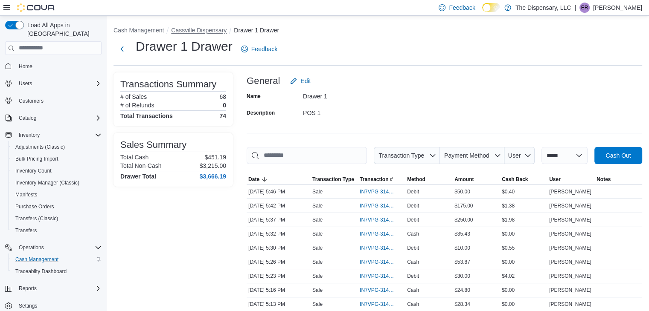
click at [200, 32] on button "Cassville Dispensary" at bounding box center [198, 30] width 55 height 7
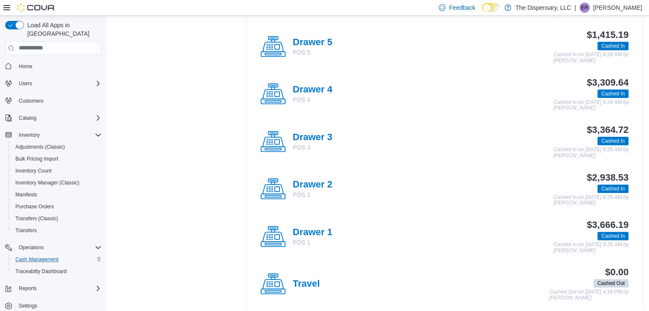
scroll to position [243, 0]
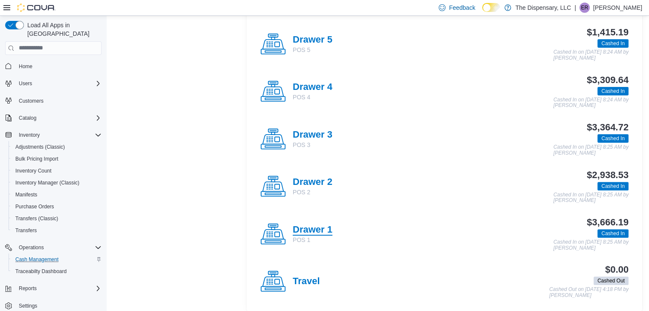
click at [322, 226] on h4 "Drawer 1" at bounding box center [313, 230] width 40 height 11
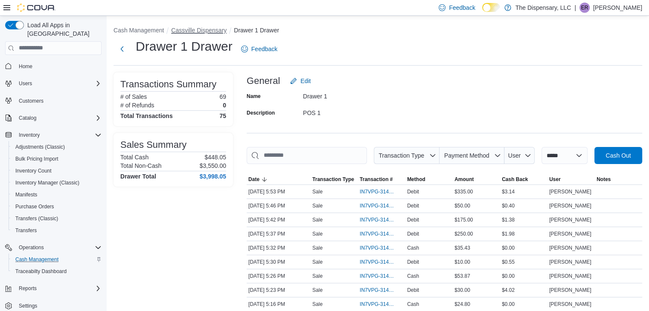
click at [206, 33] on button "Cassville Dispensary" at bounding box center [198, 30] width 55 height 7
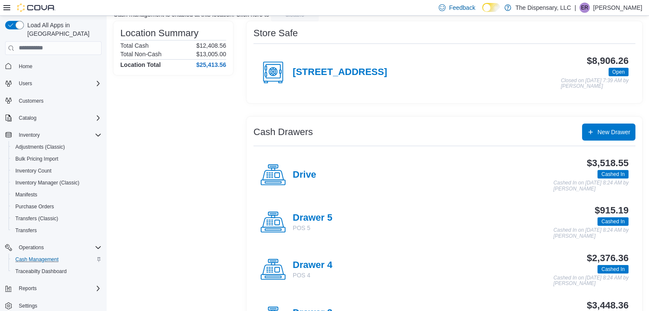
scroll to position [84, 0]
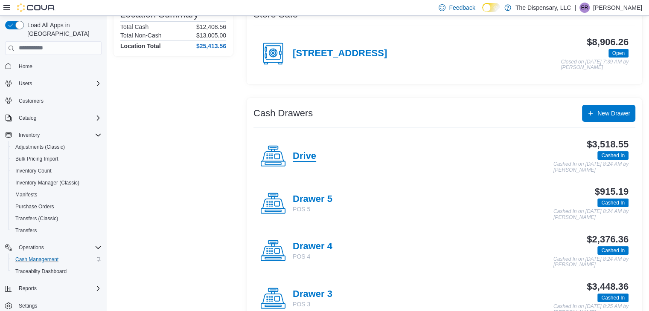
click at [305, 152] on h4 "Drive" at bounding box center [304, 156] width 23 height 11
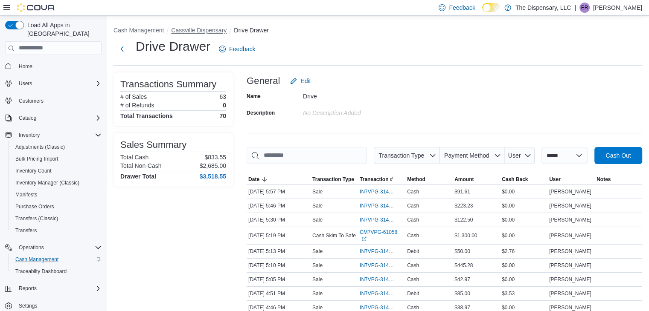
click at [203, 32] on button "Cassville Dispensary" at bounding box center [198, 30] width 55 height 7
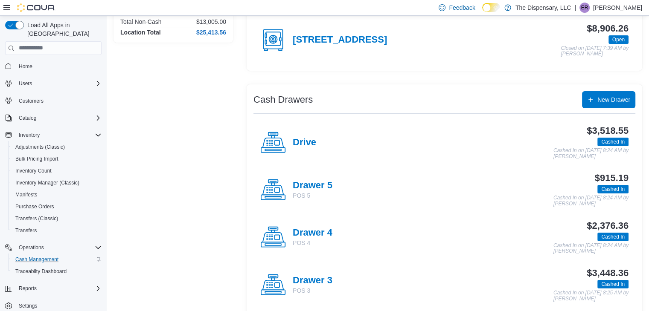
scroll to position [97, 0]
click at [321, 234] on h4 "Drawer 4" at bounding box center [313, 233] width 40 height 11
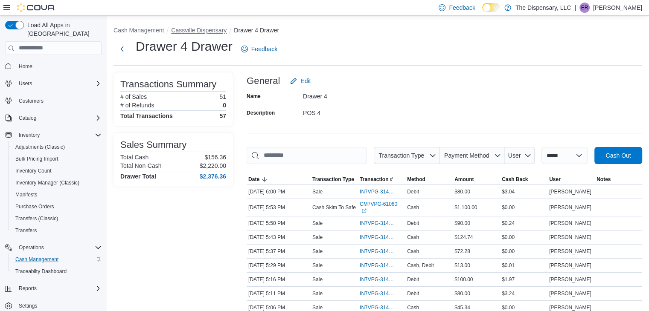
click at [201, 27] on button "Cassville Dispensary" at bounding box center [198, 30] width 55 height 7
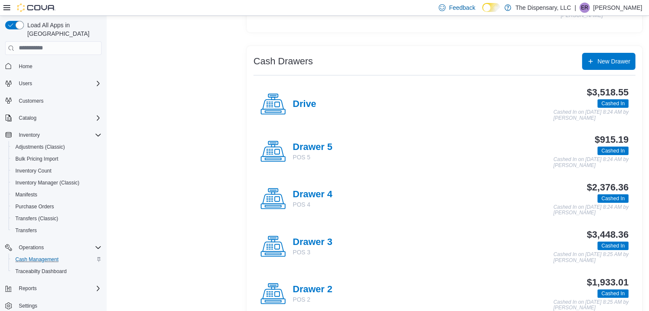
scroll to position [140, 0]
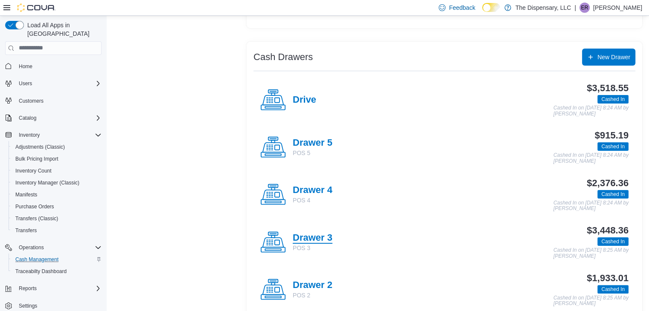
click at [324, 241] on h4 "Drawer 3" at bounding box center [313, 238] width 40 height 11
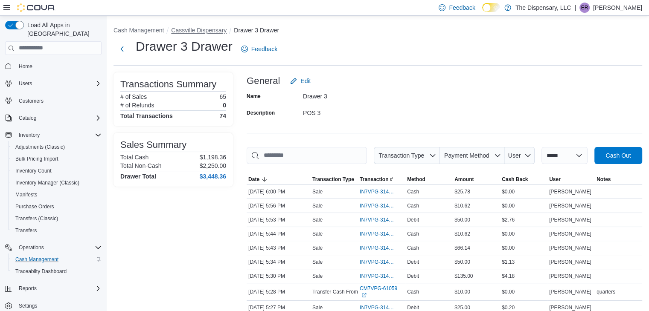
click at [202, 29] on button "Cassville Dispensary" at bounding box center [198, 30] width 55 height 7
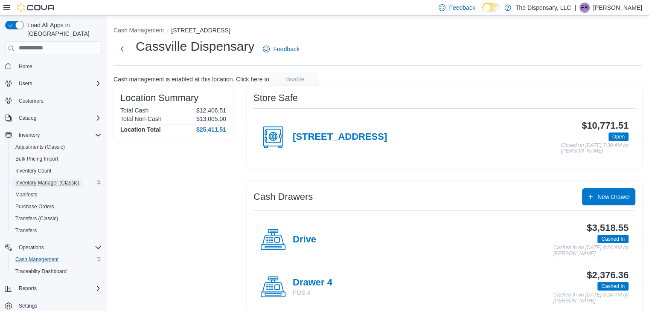
click at [55, 180] on span "Inventory Manager (Classic)" at bounding box center [47, 183] width 64 height 7
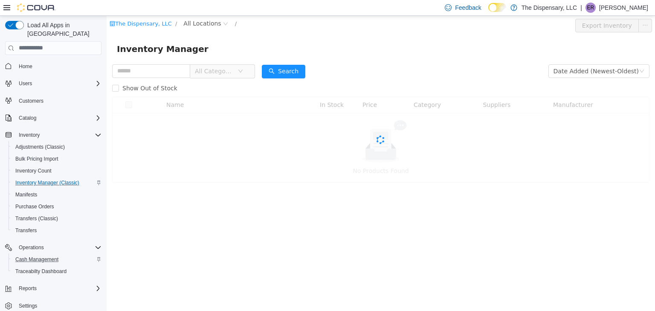
click at [200, 26] on span "All Locations" at bounding box center [202, 22] width 38 height 9
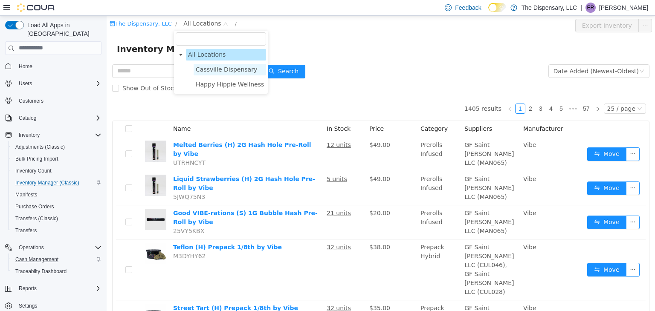
click at [217, 69] on span "Cassville Dispensary" at bounding box center [226, 69] width 61 height 7
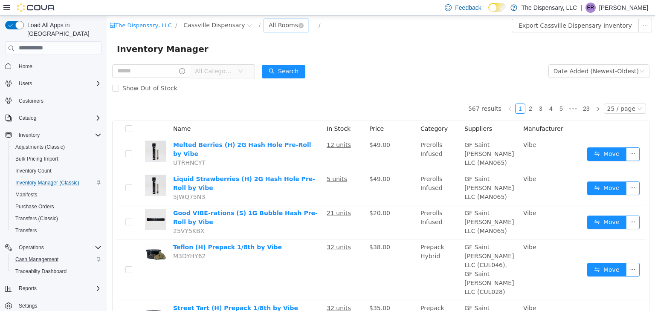
click at [269, 25] on div "All Rooms" at bounding box center [283, 24] width 29 height 13
click at [270, 71] on li "Back Room" at bounding box center [274, 70] width 51 height 14
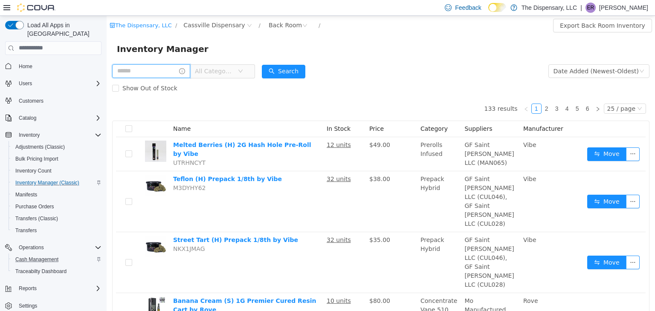
click at [164, 68] on input "text" at bounding box center [151, 71] width 78 height 14
type input "*****"
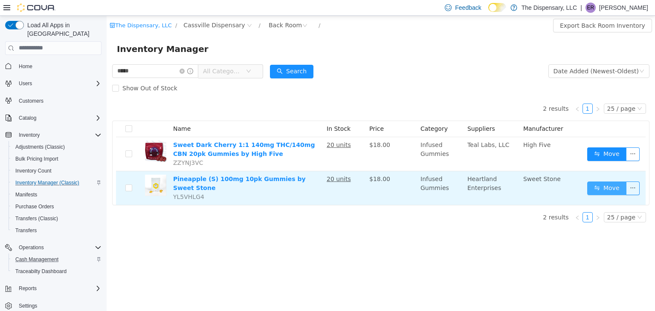
click at [608, 187] on button "Move" at bounding box center [606, 188] width 39 height 14
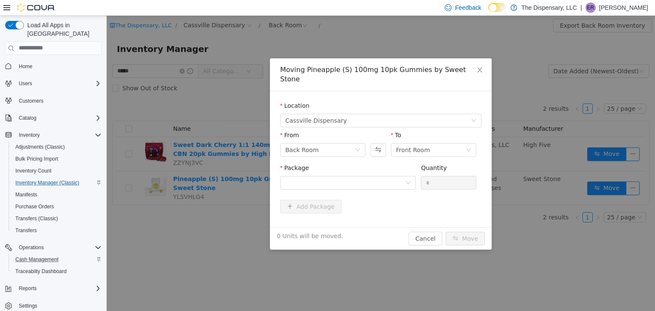
click at [387, 165] on div "Package" at bounding box center [348, 169] width 136 height 12
click at [387, 176] on div at bounding box center [345, 182] width 120 height 13
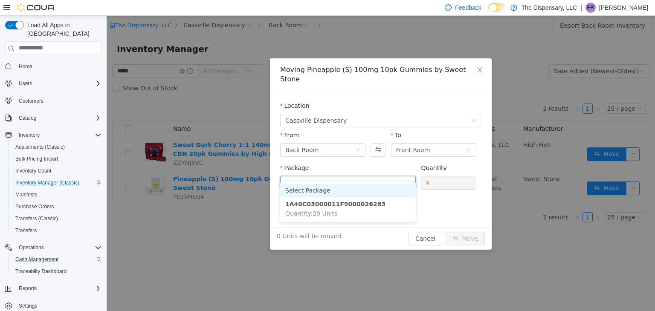
click at [379, 197] on li "1A40C03000011F9000026283 Quantity : 20 Units" at bounding box center [348, 208] width 136 height 23
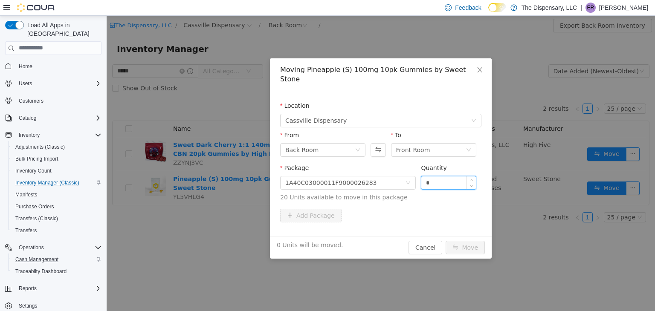
click at [424, 176] on input "*" at bounding box center [448, 182] width 55 height 13
type input "**"
click at [455, 241] on button "Move" at bounding box center [465, 248] width 39 height 14
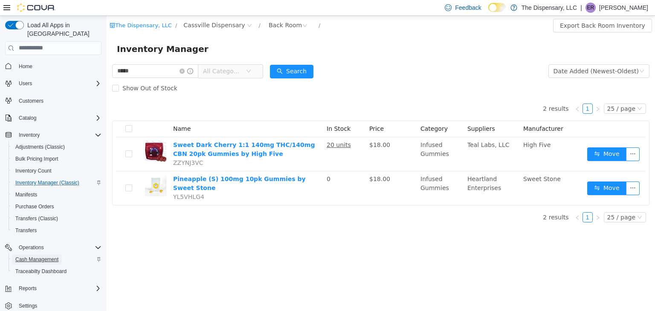
click at [55, 256] on span "Cash Management" at bounding box center [36, 259] width 43 height 7
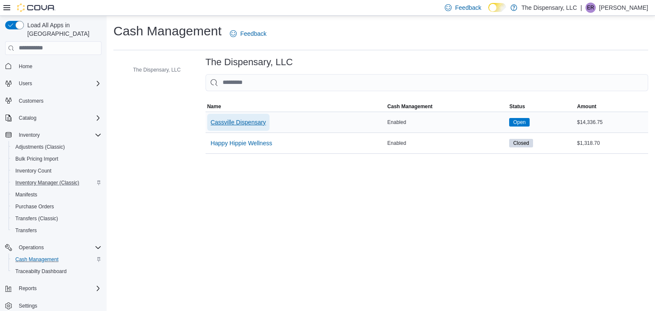
click at [254, 116] on span "Cassville Dispensary" at bounding box center [238, 122] width 55 height 17
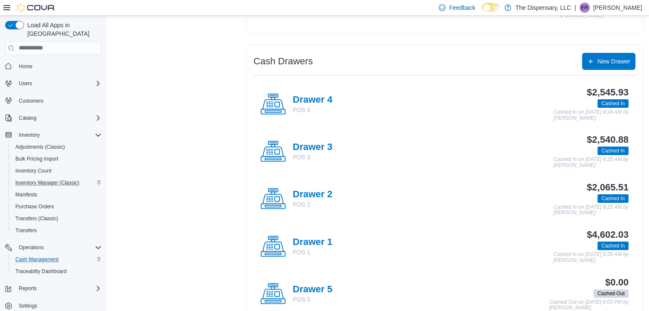
scroll to position [136, 0]
click at [316, 239] on h4 "Drawer 1" at bounding box center [313, 242] width 40 height 11
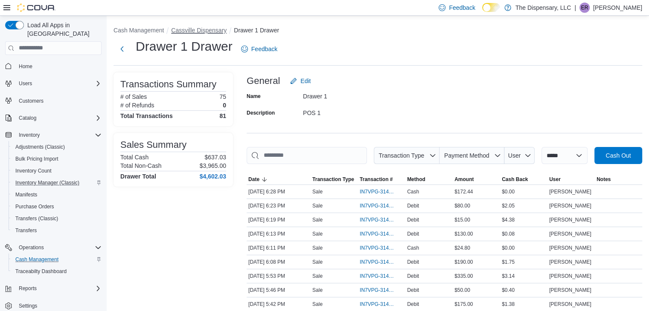
click at [197, 31] on button "Cassville Dispensary" at bounding box center [198, 30] width 55 height 7
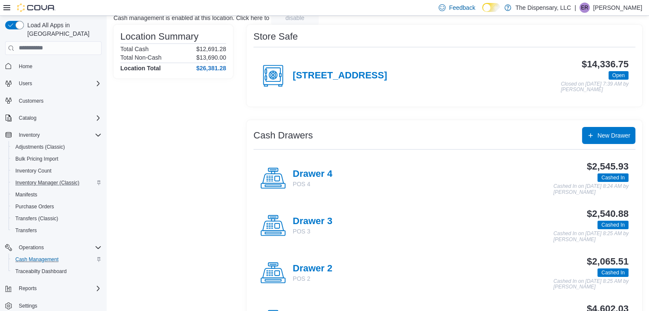
scroll to position [66, 0]
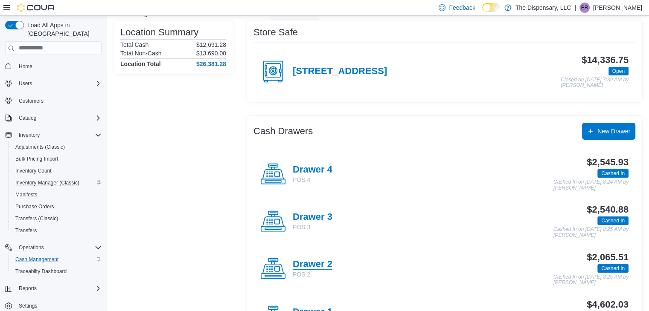
click at [319, 267] on h4 "Drawer 2" at bounding box center [313, 264] width 40 height 11
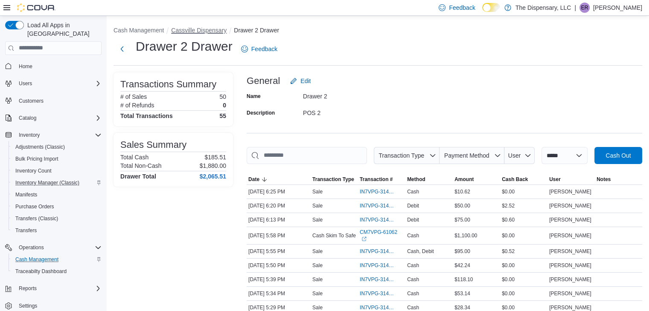
click at [193, 27] on button "Cassville Dispensary" at bounding box center [198, 30] width 55 height 7
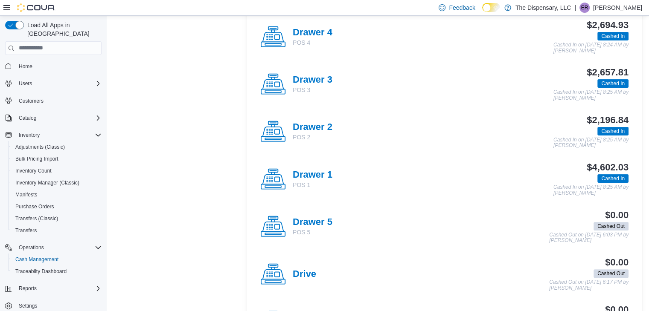
scroll to position [250, 0]
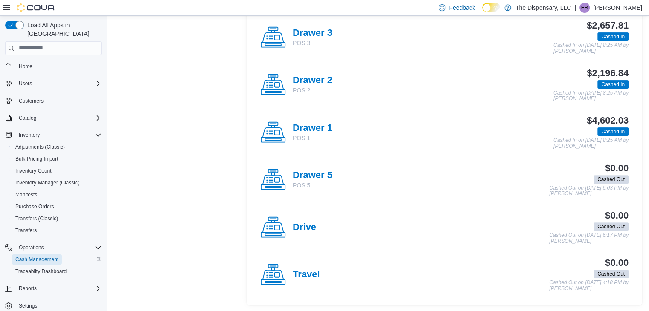
click at [46, 256] on span "Cash Management" at bounding box center [36, 259] width 43 height 7
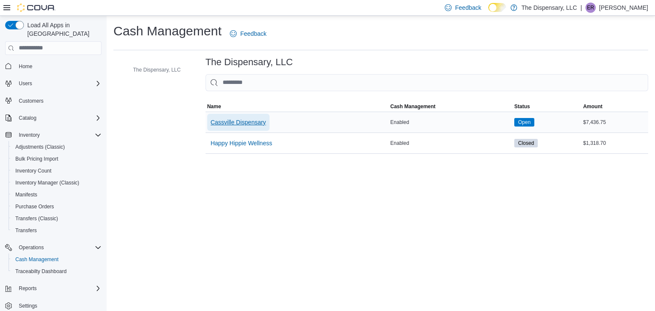
click at [249, 124] on span "Cassville Dispensary" at bounding box center [238, 122] width 55 height 9
